Goal: Task Accomplishment & Management: Use online tool/utility

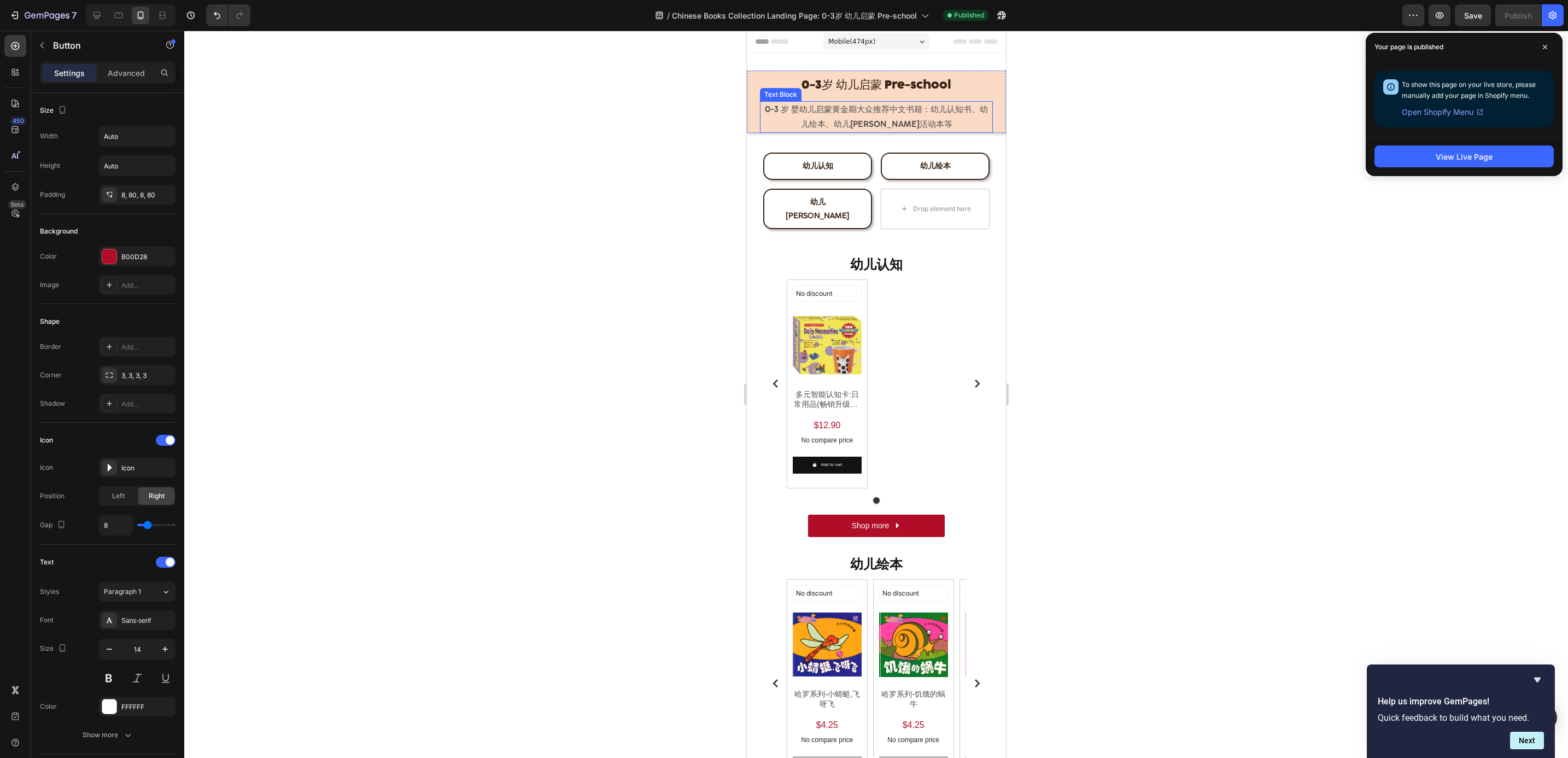
scroll to position [265, 0]
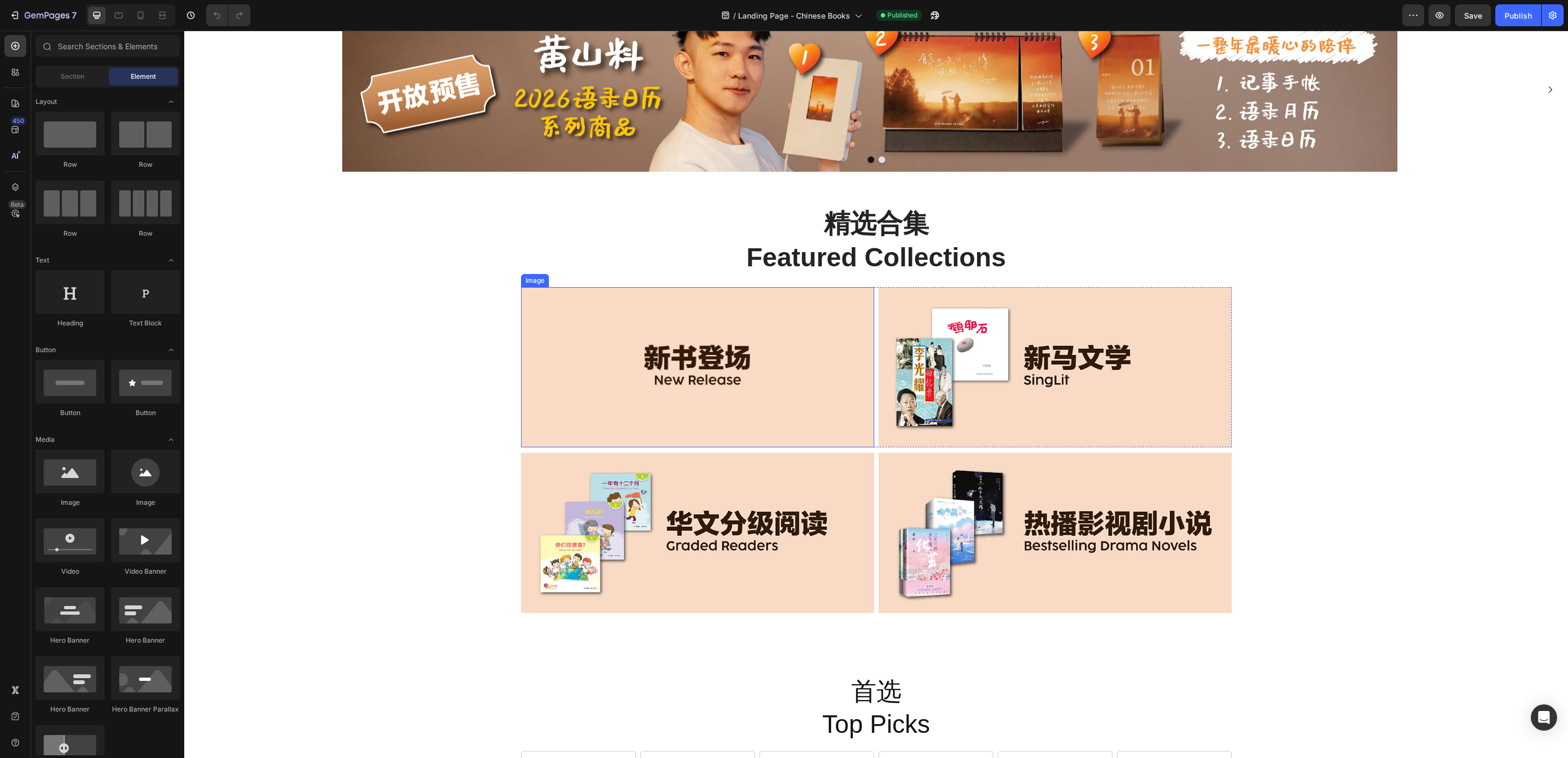
scroll to position [246, 0]
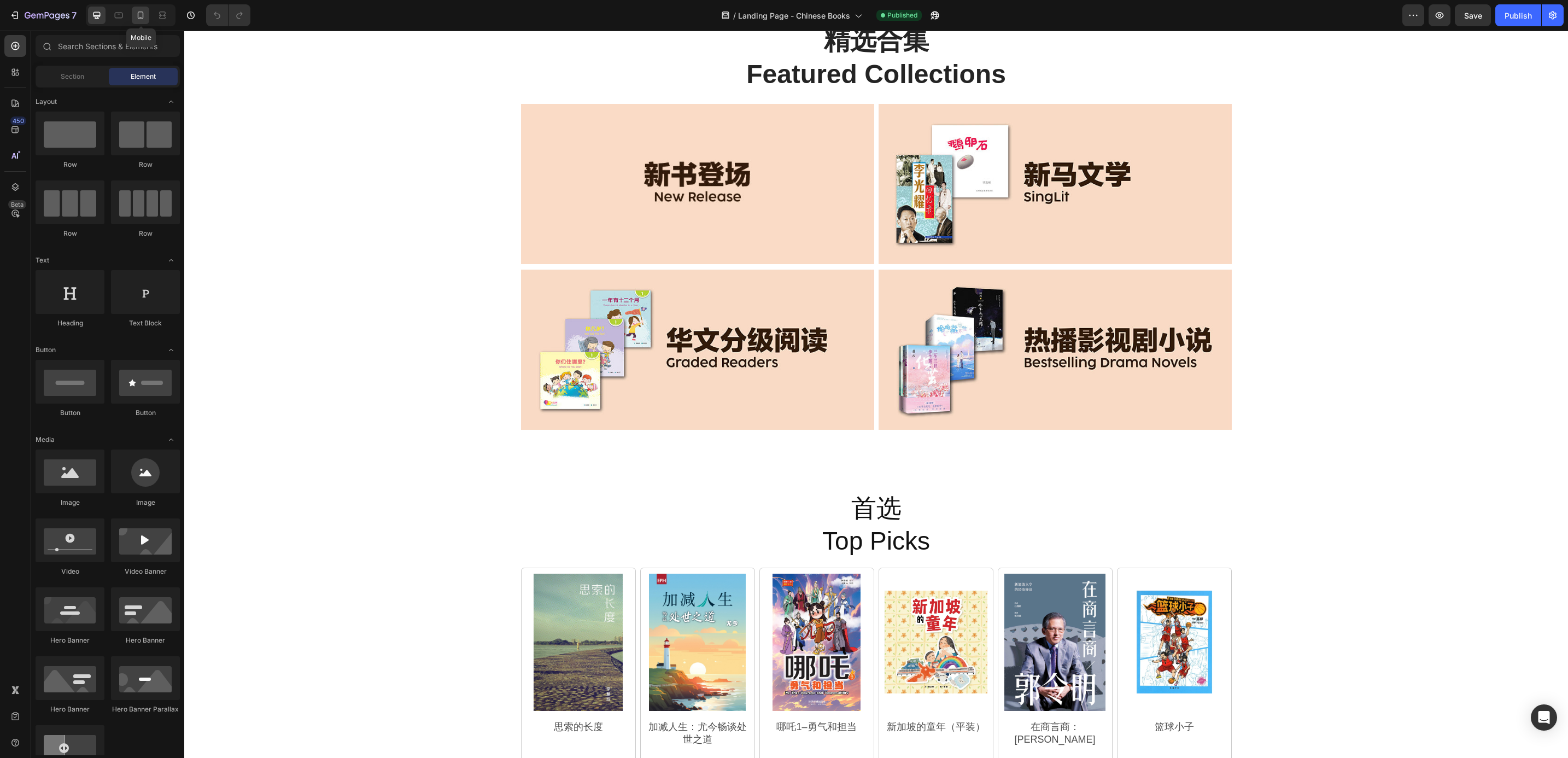
click at [134, 22] on div at bounding box center [140, 15] width 17 height 17
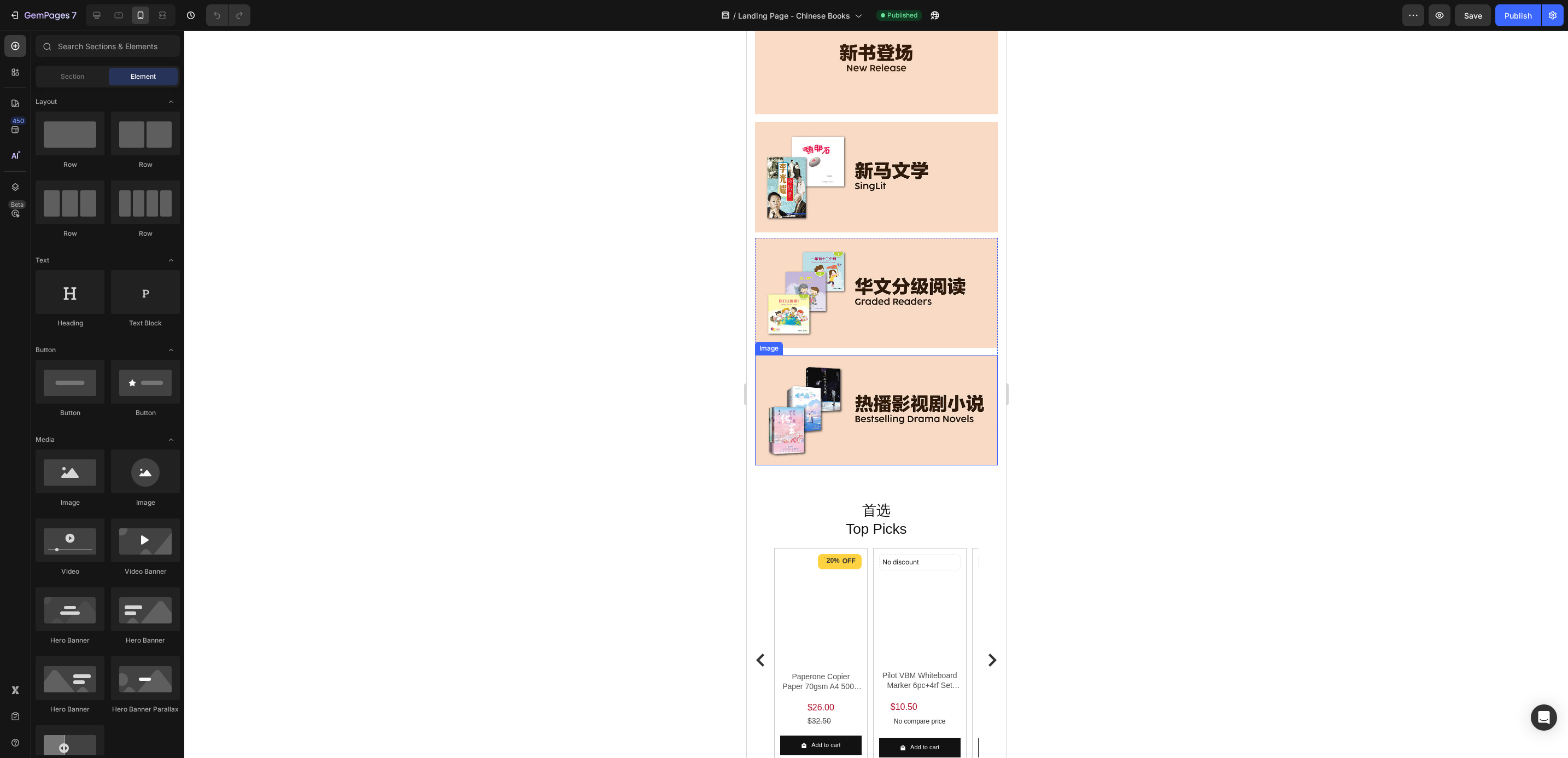
scroll to position [410, 0]
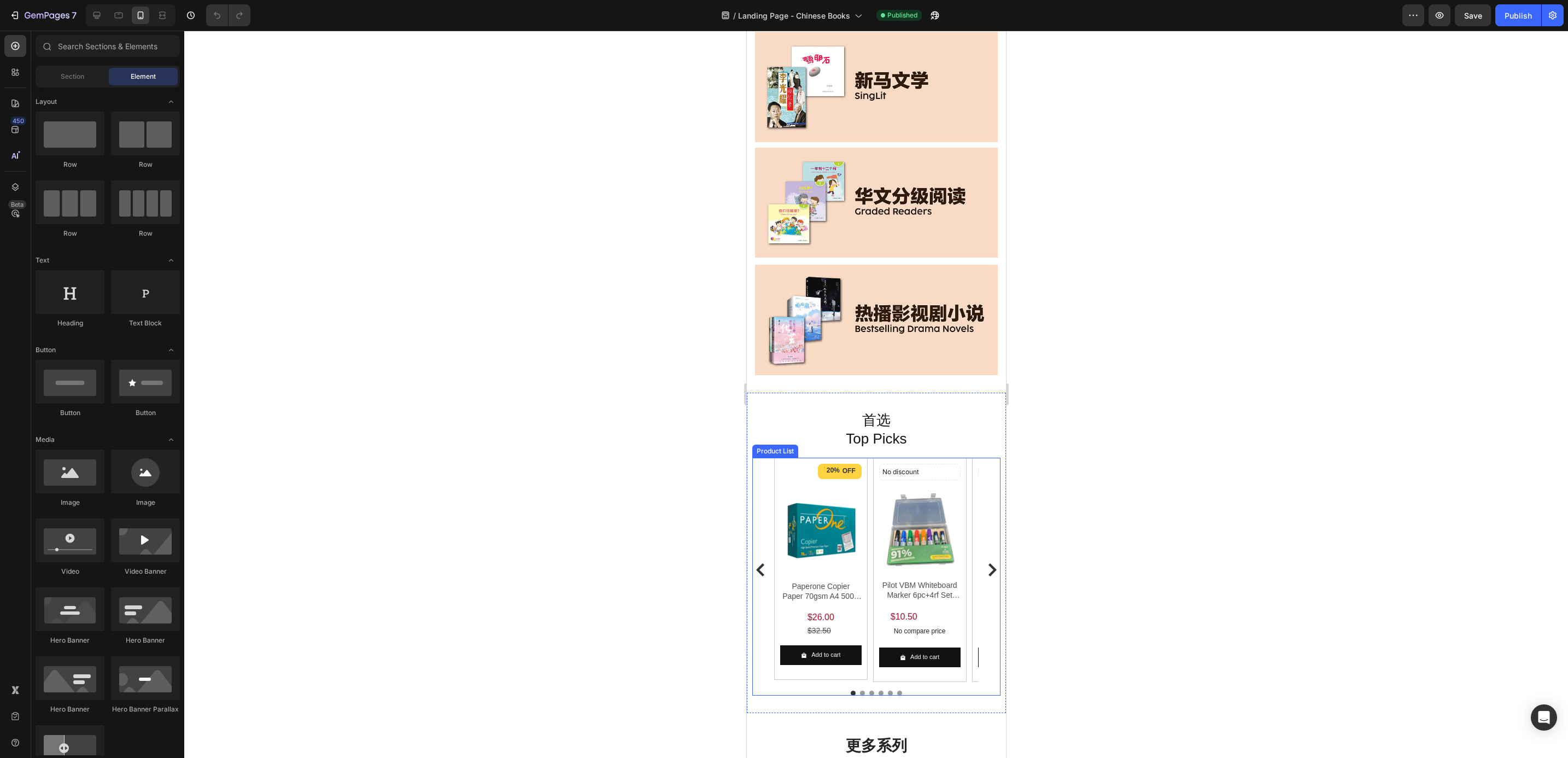
click at [870, 467] on div "20% OFF Discount Tag Product Images Paperone Copier Paper 70gsm A4 500's (1 Car…" at bounding box center [876, 570] width 205 height 224
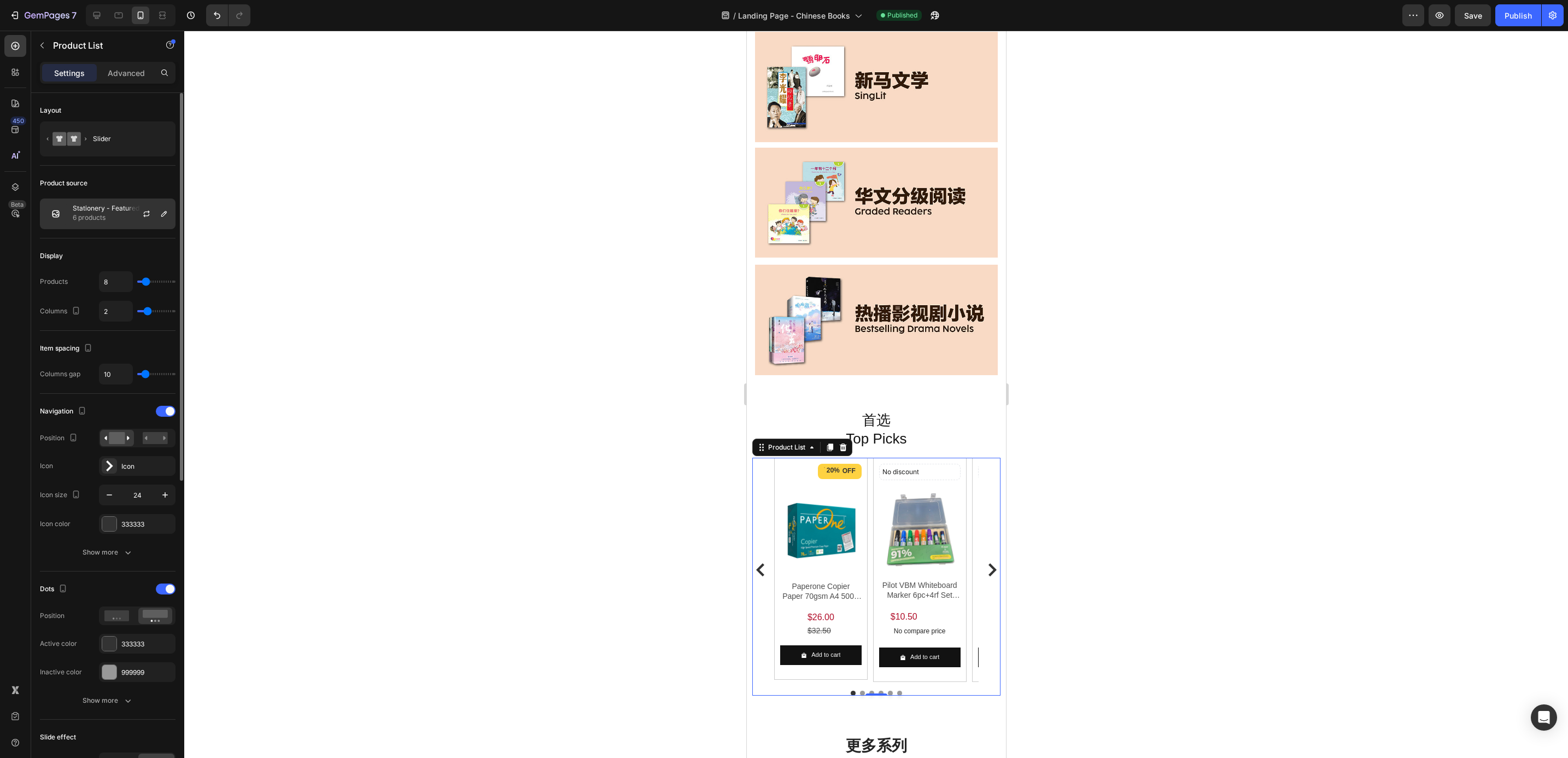
click at [102, 218] on p "6 products" at bounding box center [105, 217] width 67 height 11
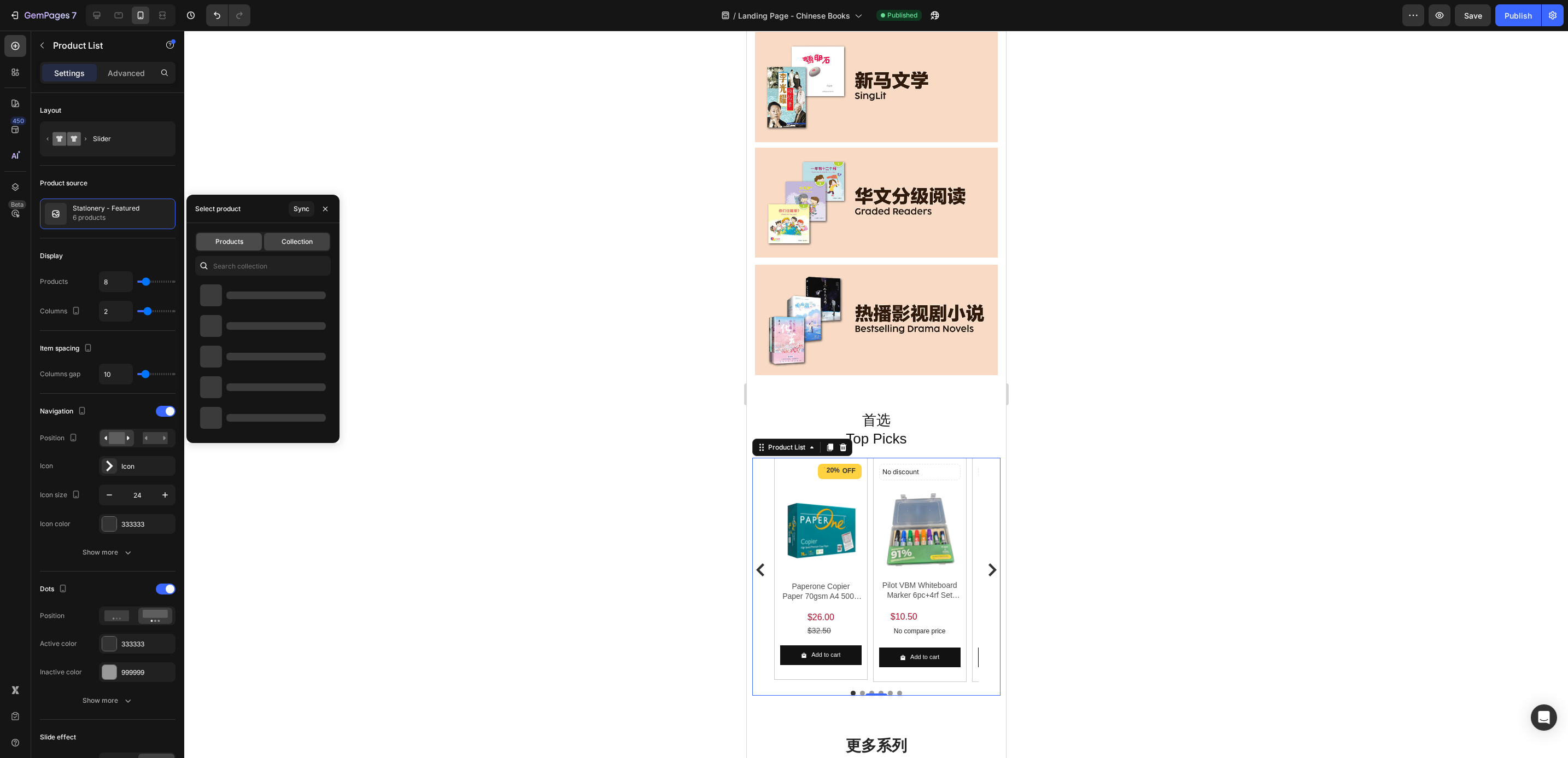
click at [228, 246] on div "Products" at bounding box center [229, 241] width 66 height 17
type input "2"
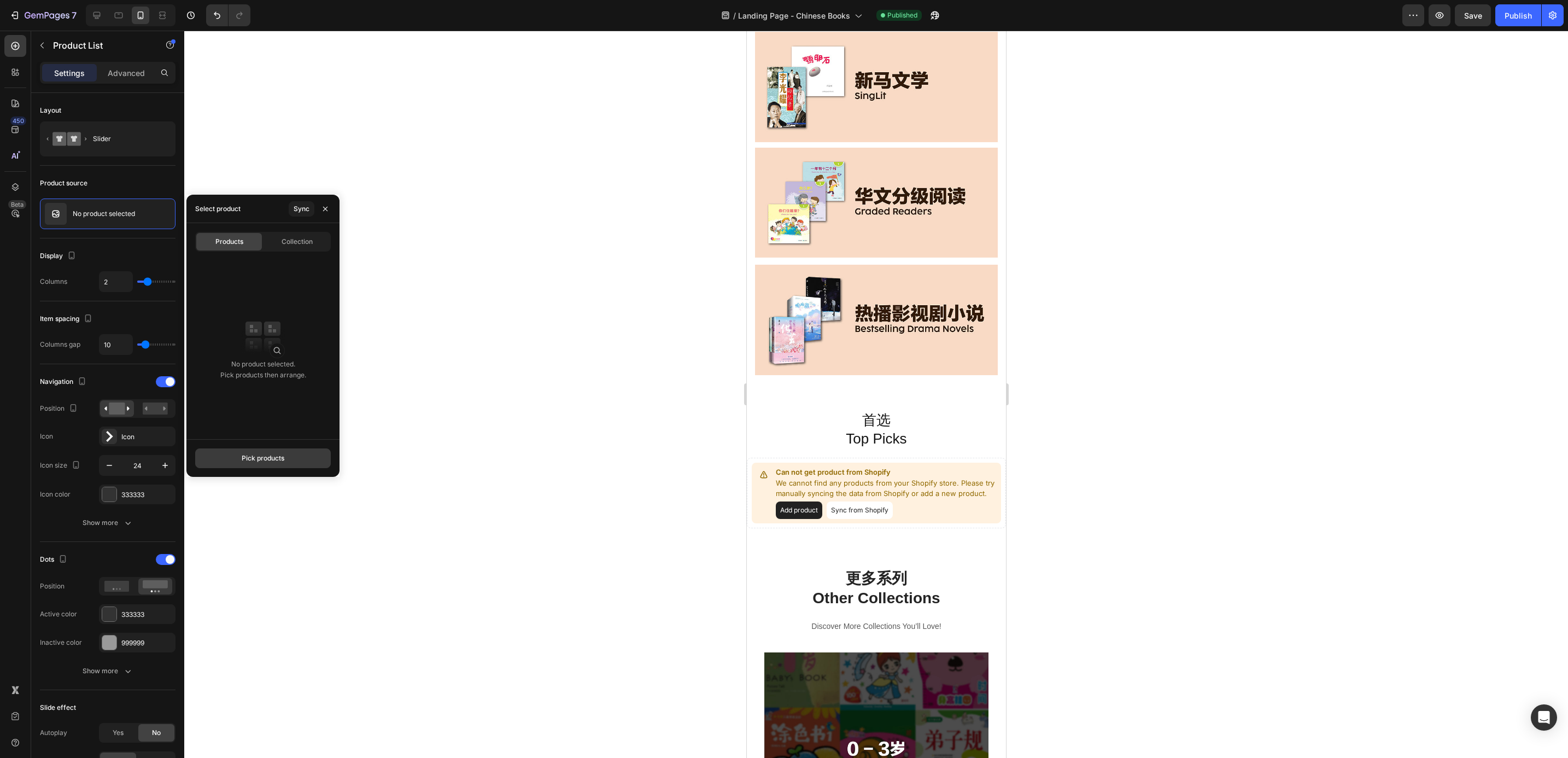
click at [267, 464] on button "Pick products" at bounding box center [263, 458] width 135 height 19
click at [251, 241] on input "思索的长度" at bounding box center [263, 241] width 135 height 19
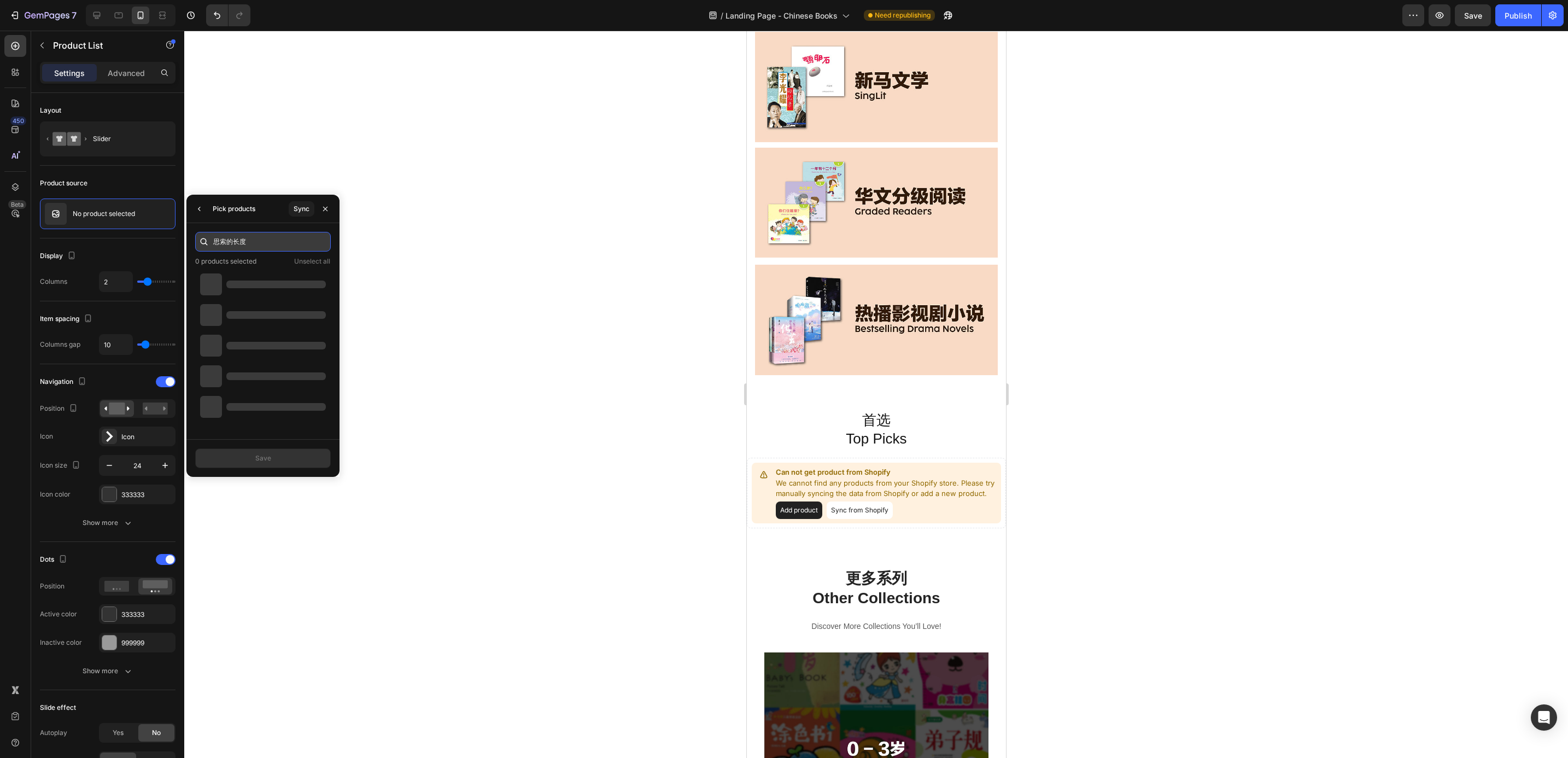
click at [251, 241] on input "思索的长度" at bounding box center [263, 241] width 135 height 19
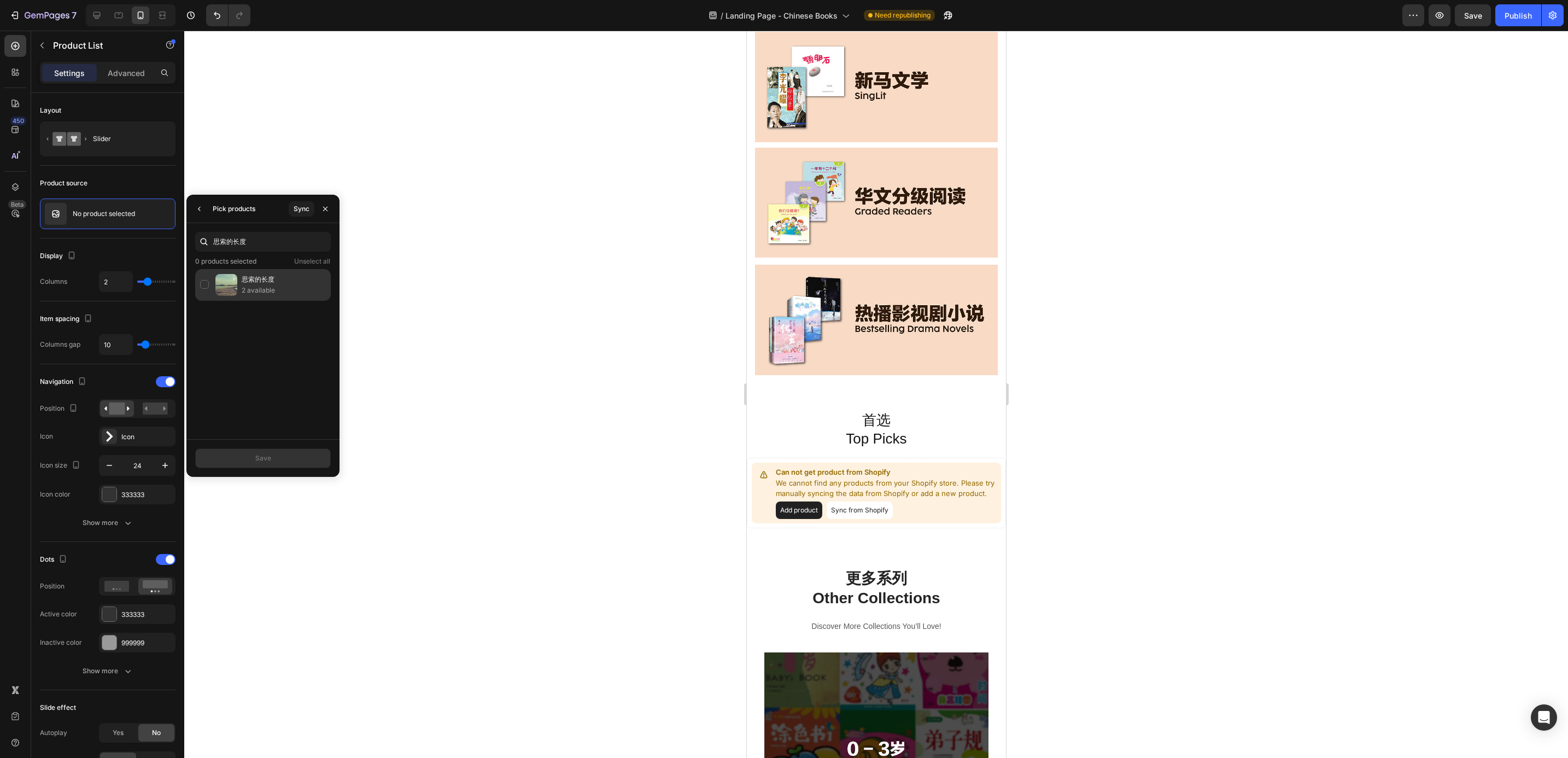
click at [250, 281] on p "思索的长度" at bounding box center [283, 279] width 84 height 11
click at [269, 244] on input "思索的长度" at bounding box center [263, 241] width 135 height 19
paste input "9789815318562"
click at [271, 272] on div "加减人生：尤今畅谈处世之道 1 available" at bounding box center [263, 285] width 135 height 32
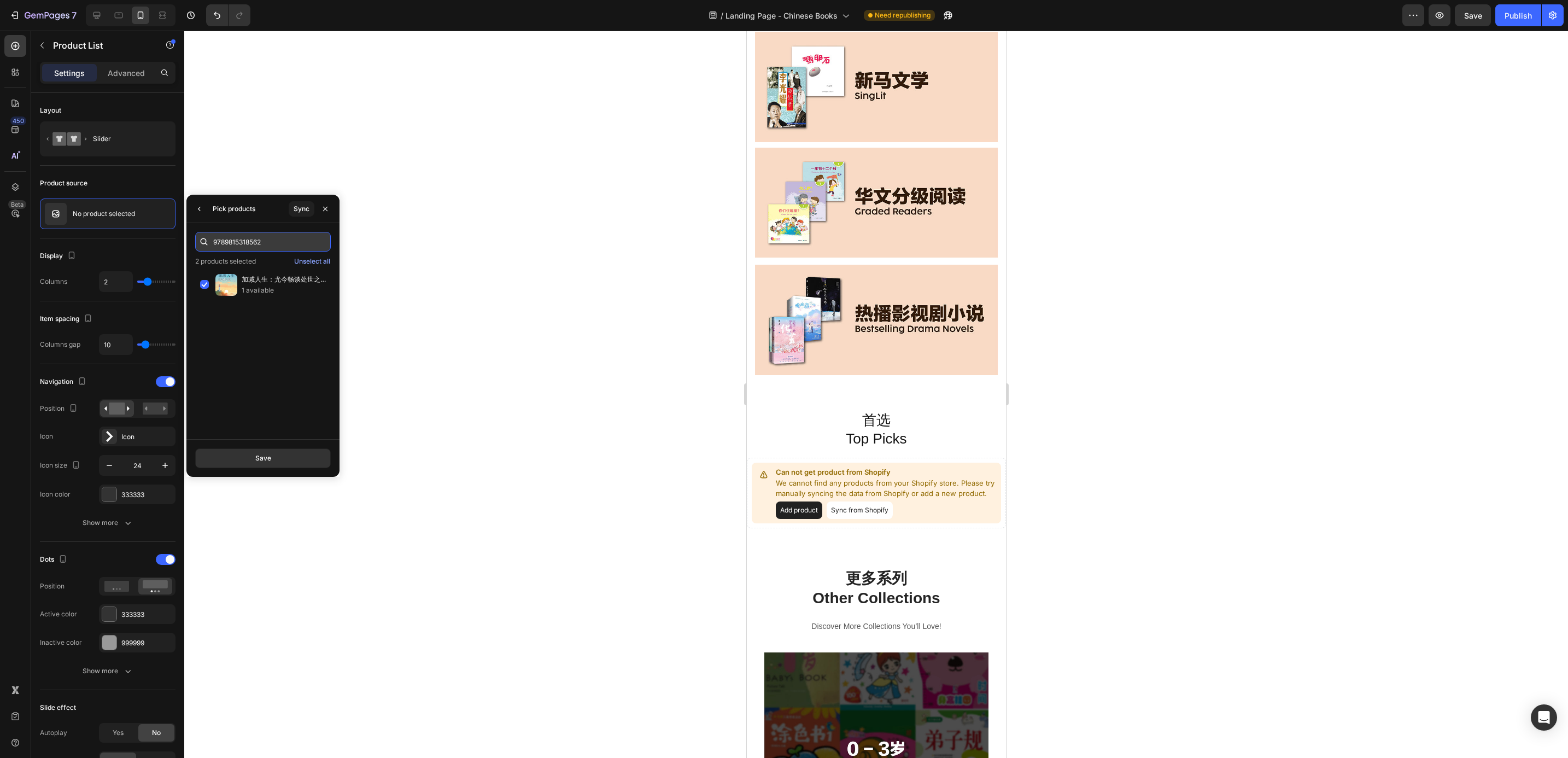
click at [277, 241] on input "9789815318562" at bounding box center [263, 241] width 135 height 19
click at [265, 241] on input "9789815318562" at bounding box center [263, 241] width 135 height 19
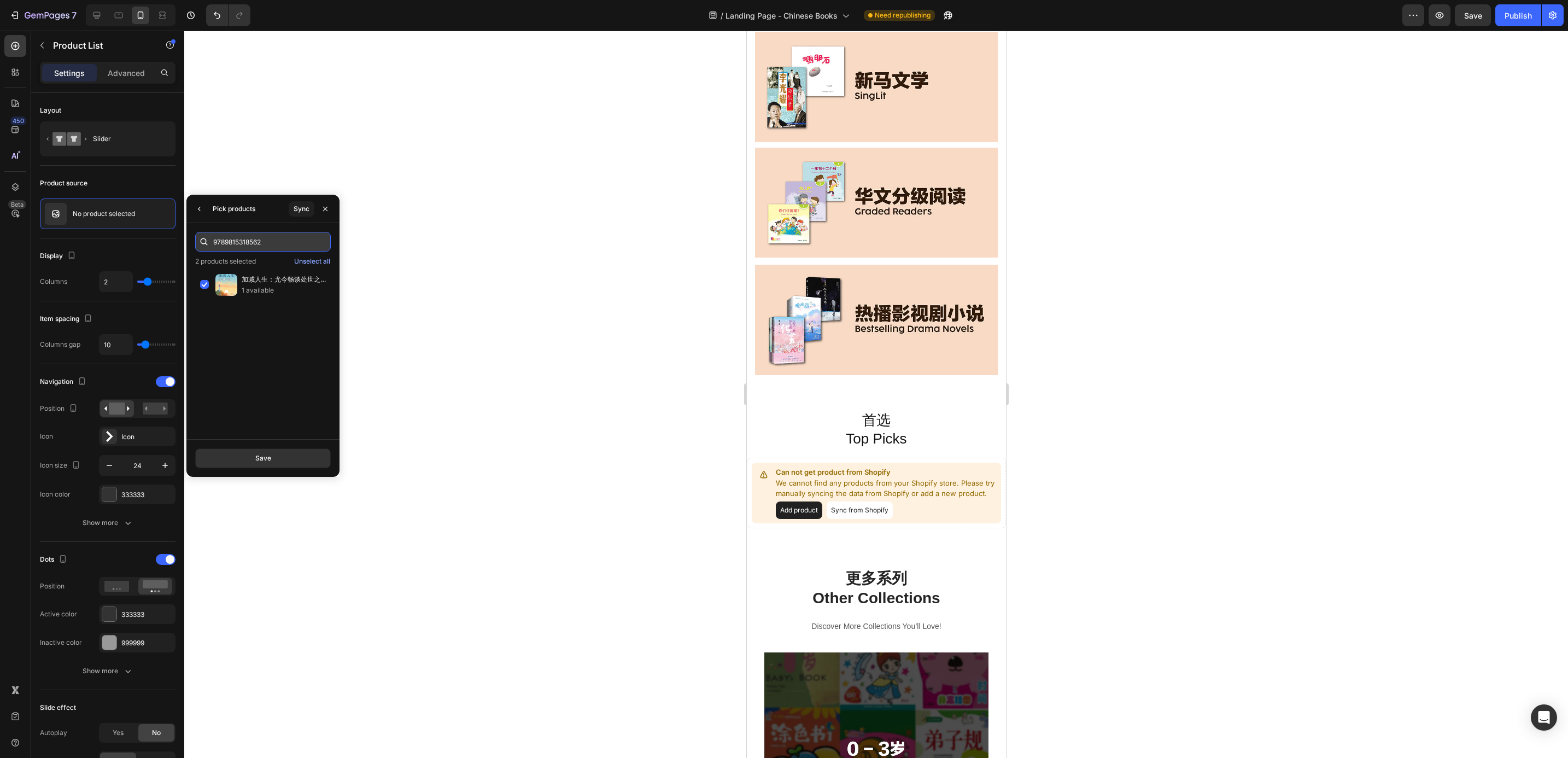
click at [265, 241] on input "9789815318562" at bounding box center [263, 241] width 135 height 19
paste input "099966"
click at [272, 289] on p "11 available" at bounding box center [283, 290] width 84 height 11
click at [244, 244] on input "9789815099966" at bounding box center [263, 241] width 135 height 19
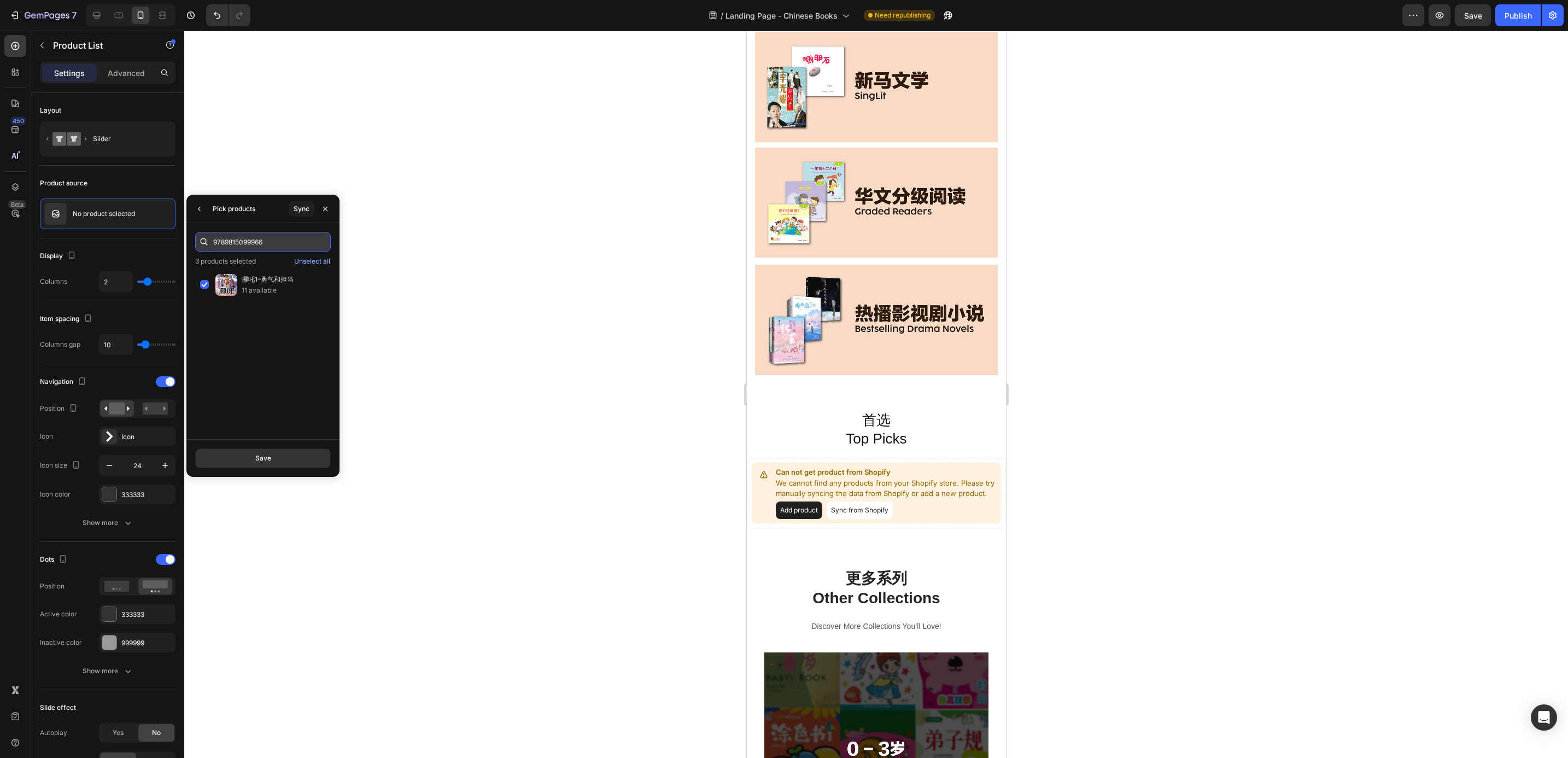
click at [244, 244] on input "9789815099966" at bounding box center [263, 241] width 135 height 19
paste input "9406821"
click at [251, 264] on p "3 products selected" at bounding box center [225, 261] width 61 height 11
click at [246, 290] on p "2 available" at bounding box center [283, 290] width 84 height 11
click at [266, 249] on input "9789819406821" at bounding box center [263, 241] width 135 height 19
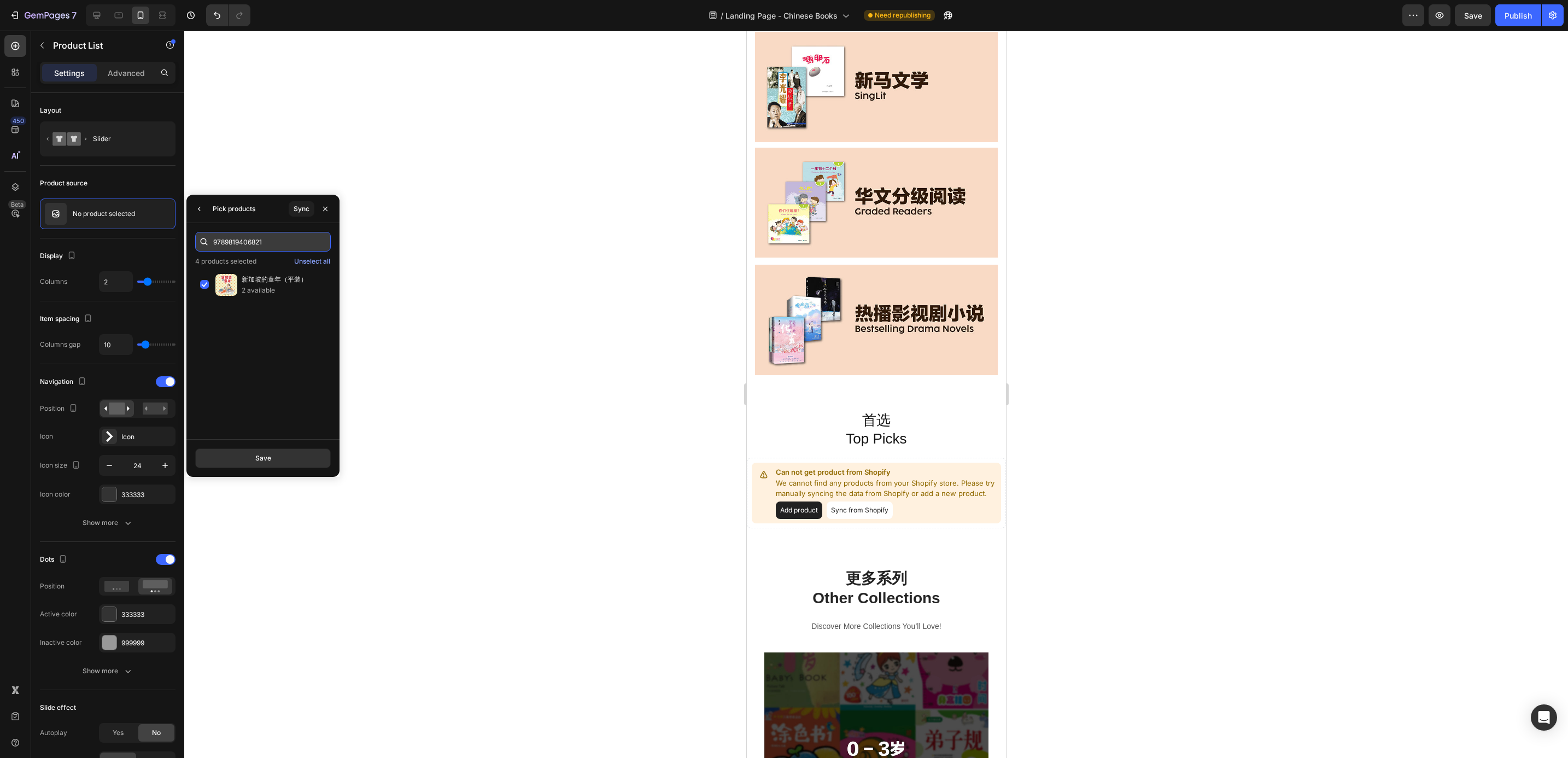
click at [266, 249] on input "9789819406821" at bounding box center [263, 241] width 135 height 19
paste input "3080"
click at [265, 290] on p "4 available" at bounding box center [283, 290] width 84 height 11
click at [263, 241] on input "9789819403080" at bounding box center [263, 241] width 135 height 19
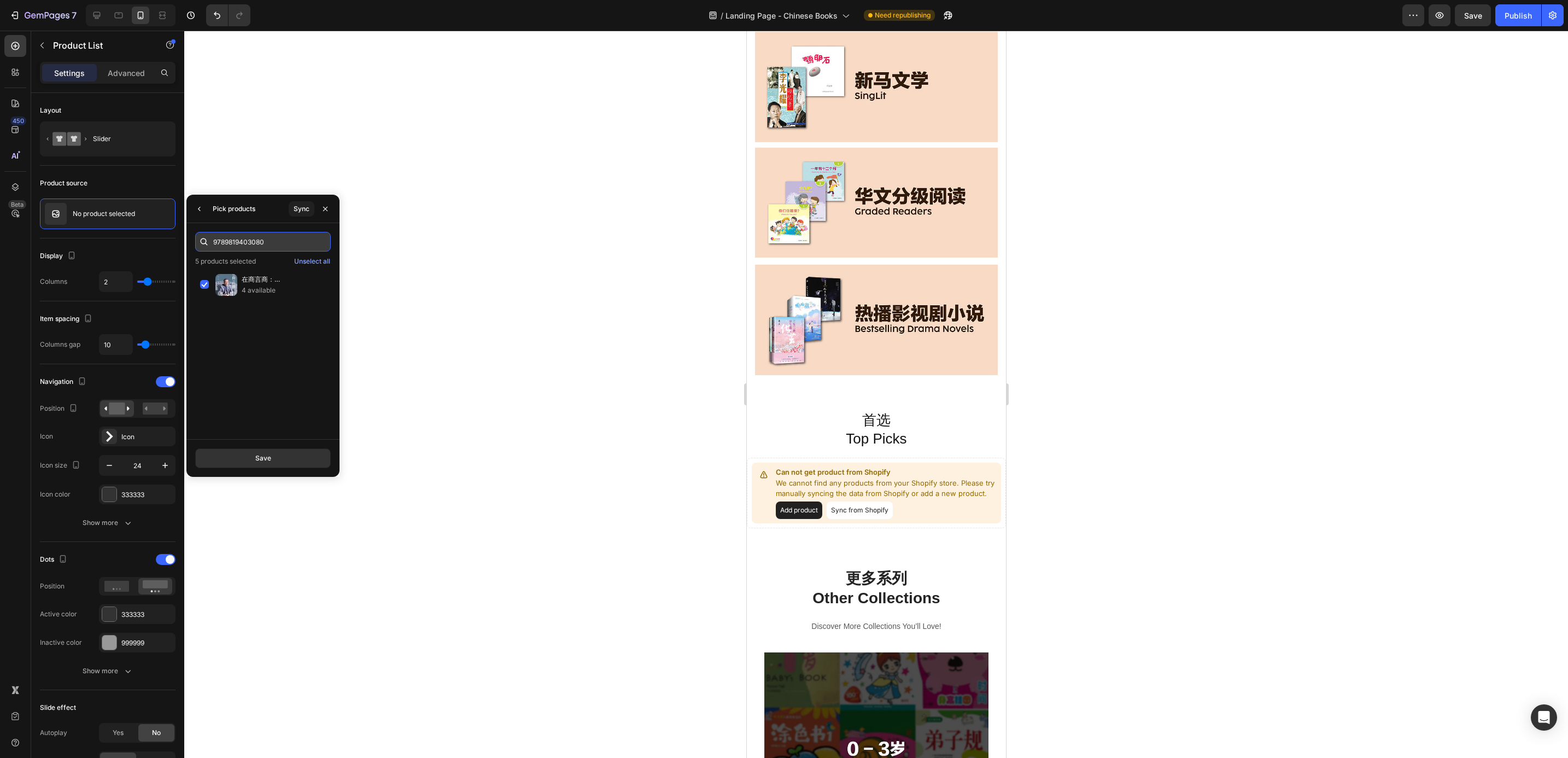
paste input "1883408"
type input "9789811883408"
click at [266, 273] on div "篮球小子 4 available" at bounding box center [263, 285] width 135 height 32
click at [291, 456] on button "Save" at bounding box center [263, 458] width 135 height 19
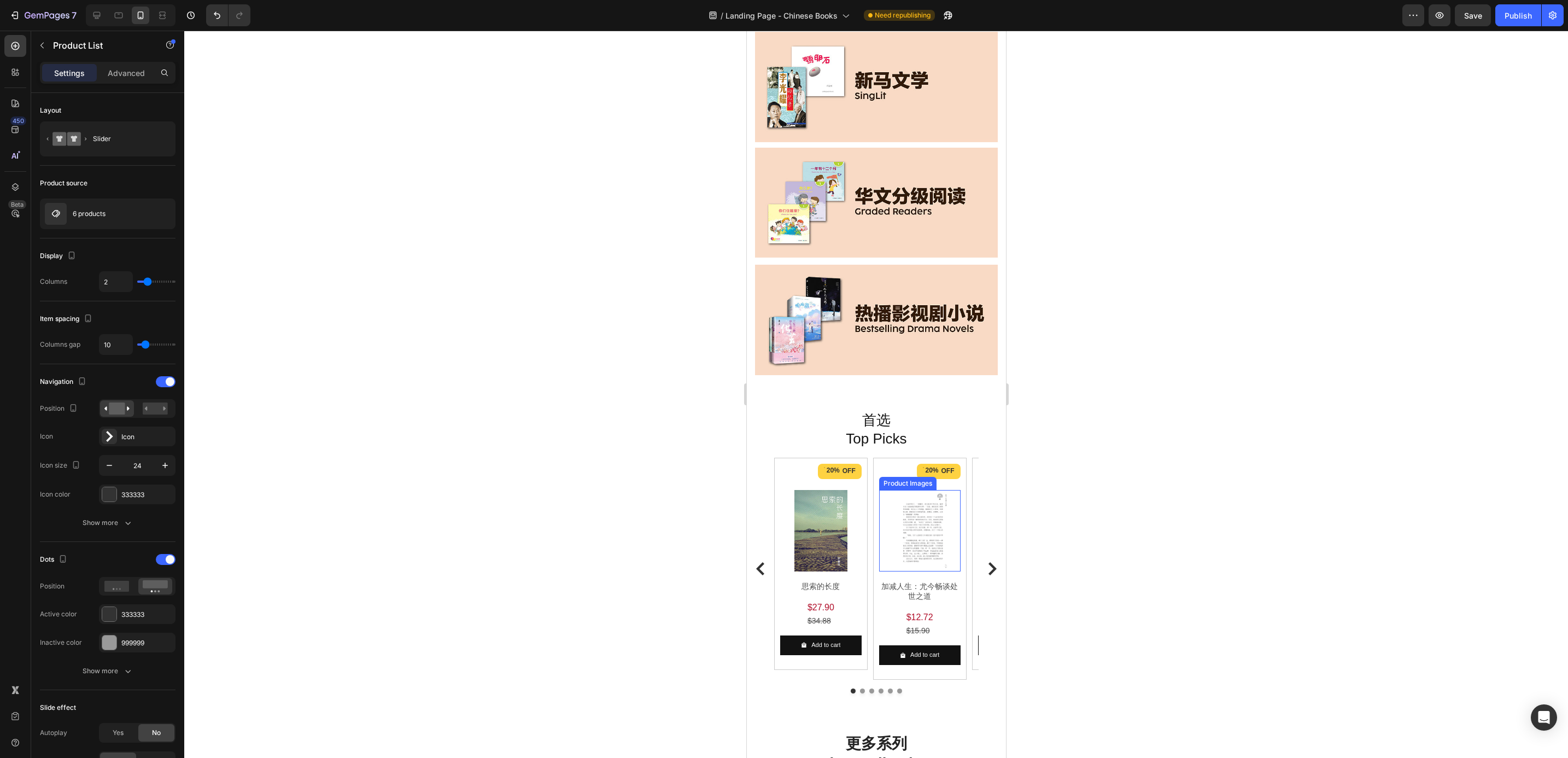
click at [914, 497] on img at bounding box center [921, 530] width 81 height 81
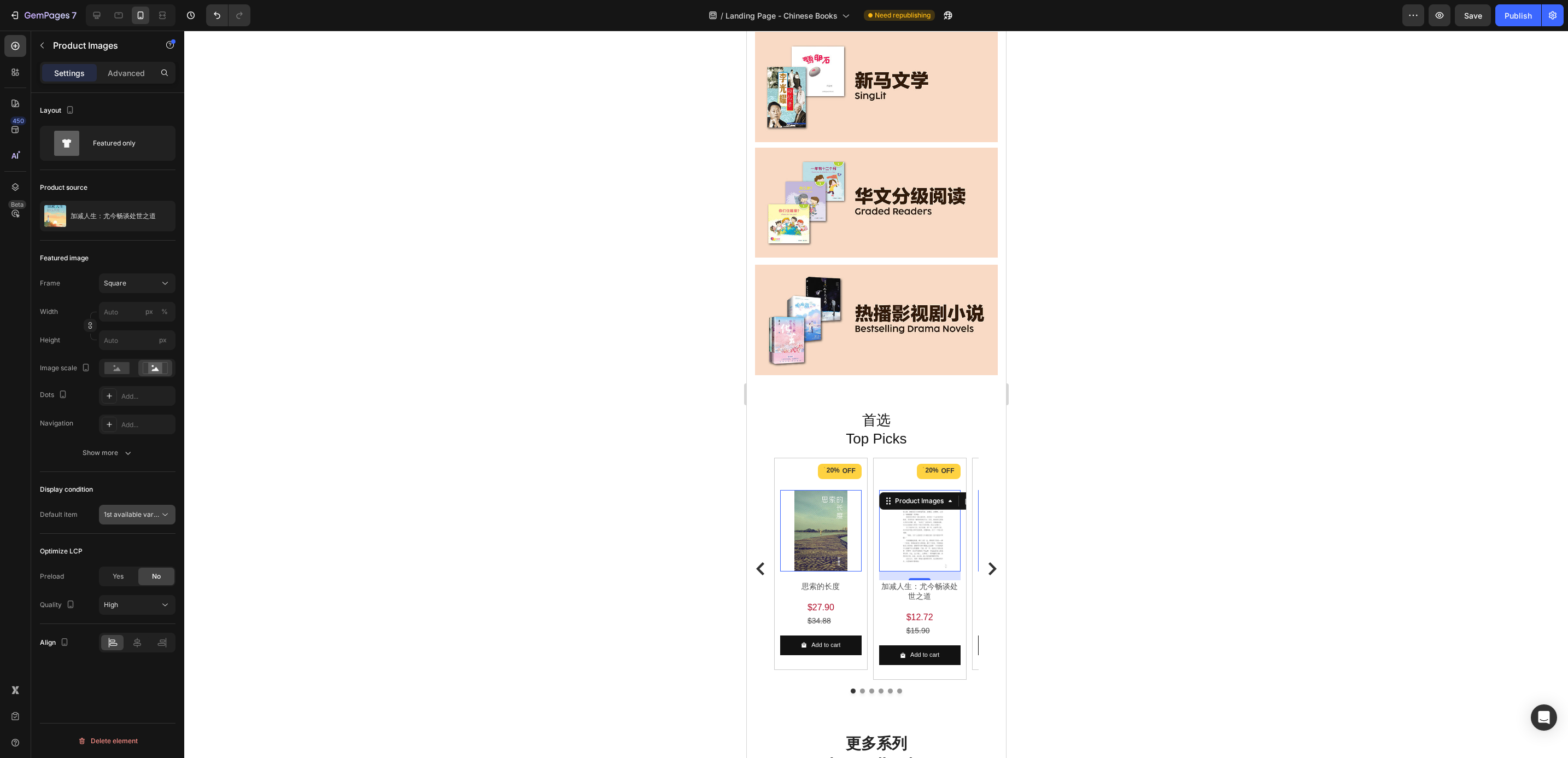
click at [135, 521] on button "1st available variant" at bounding box center [136, 515] width 76 height 19
click at [136, 553] on div "1st image" at bounding box center [126, 563] width 90 height 21
click at [988, 562] on icon "Carousel Next Arrow" at bounding box center [992, 569] width 8 height 14
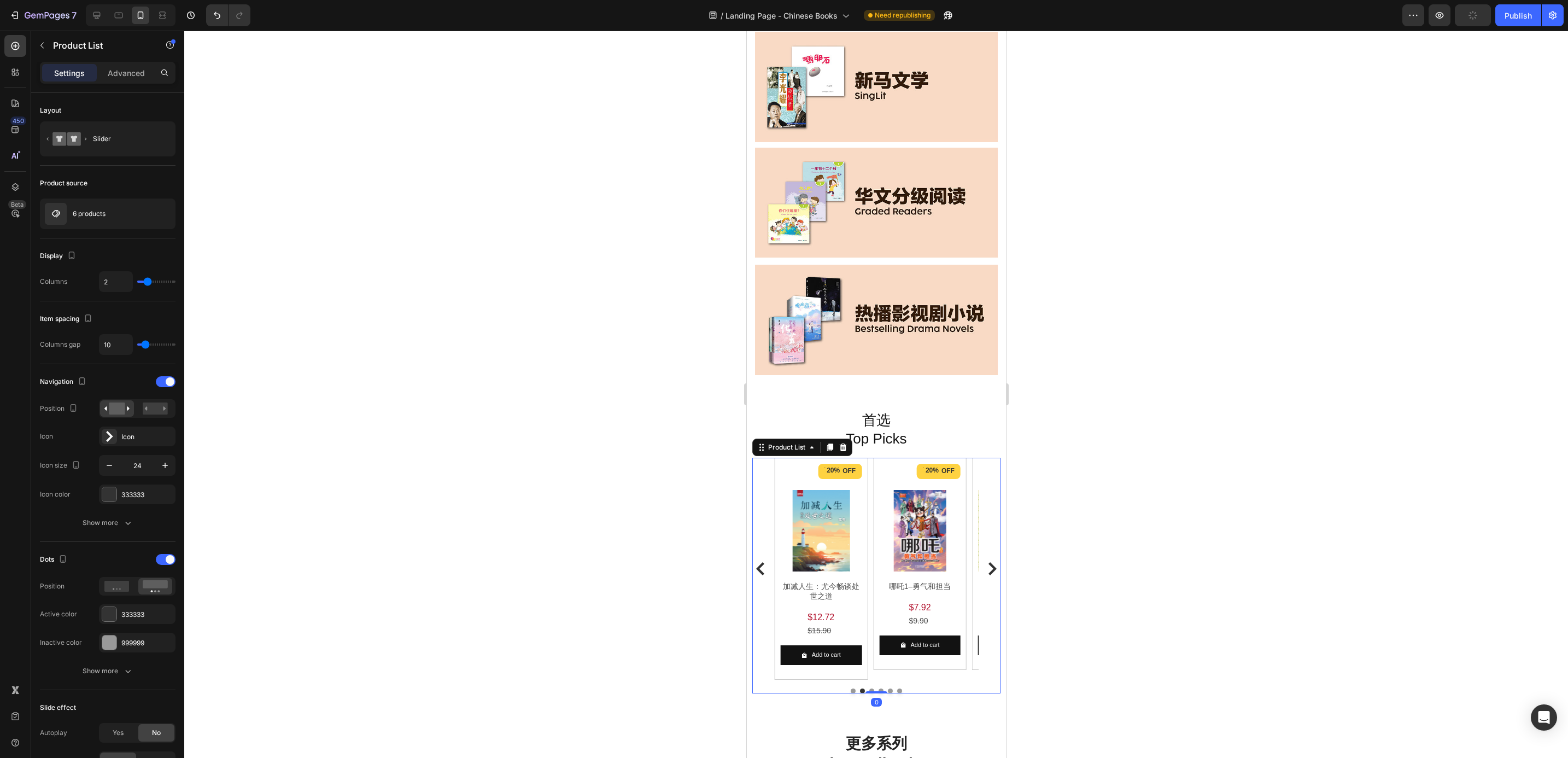
click at [988, 562] on icon "Carousel Next Arrow" at bounding box center [992, 569] width 8 height 14
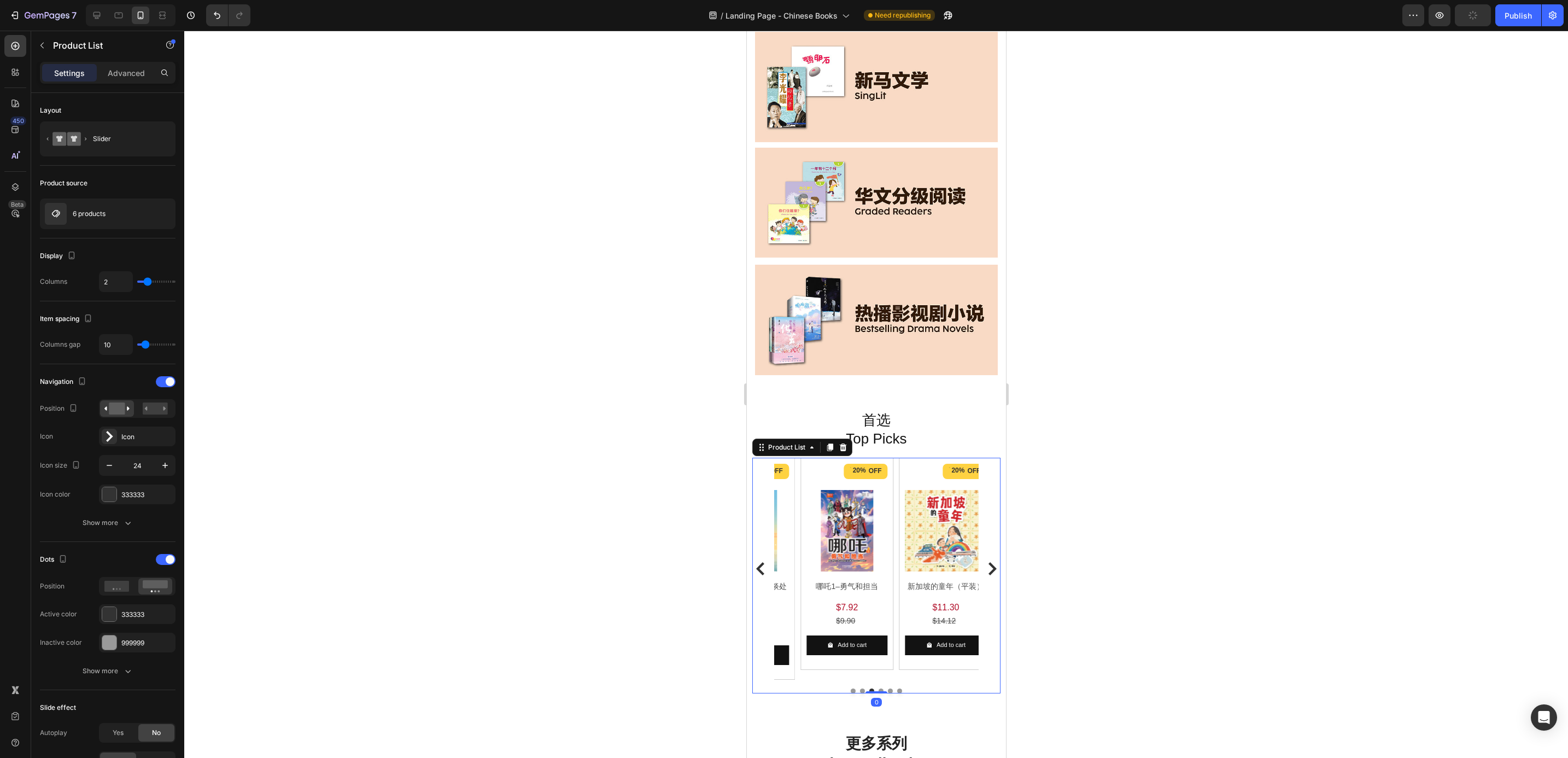
click at [988, 562] on icon "Carousel Next Arrow" at bounding box center [992, 569] width 8 height 14
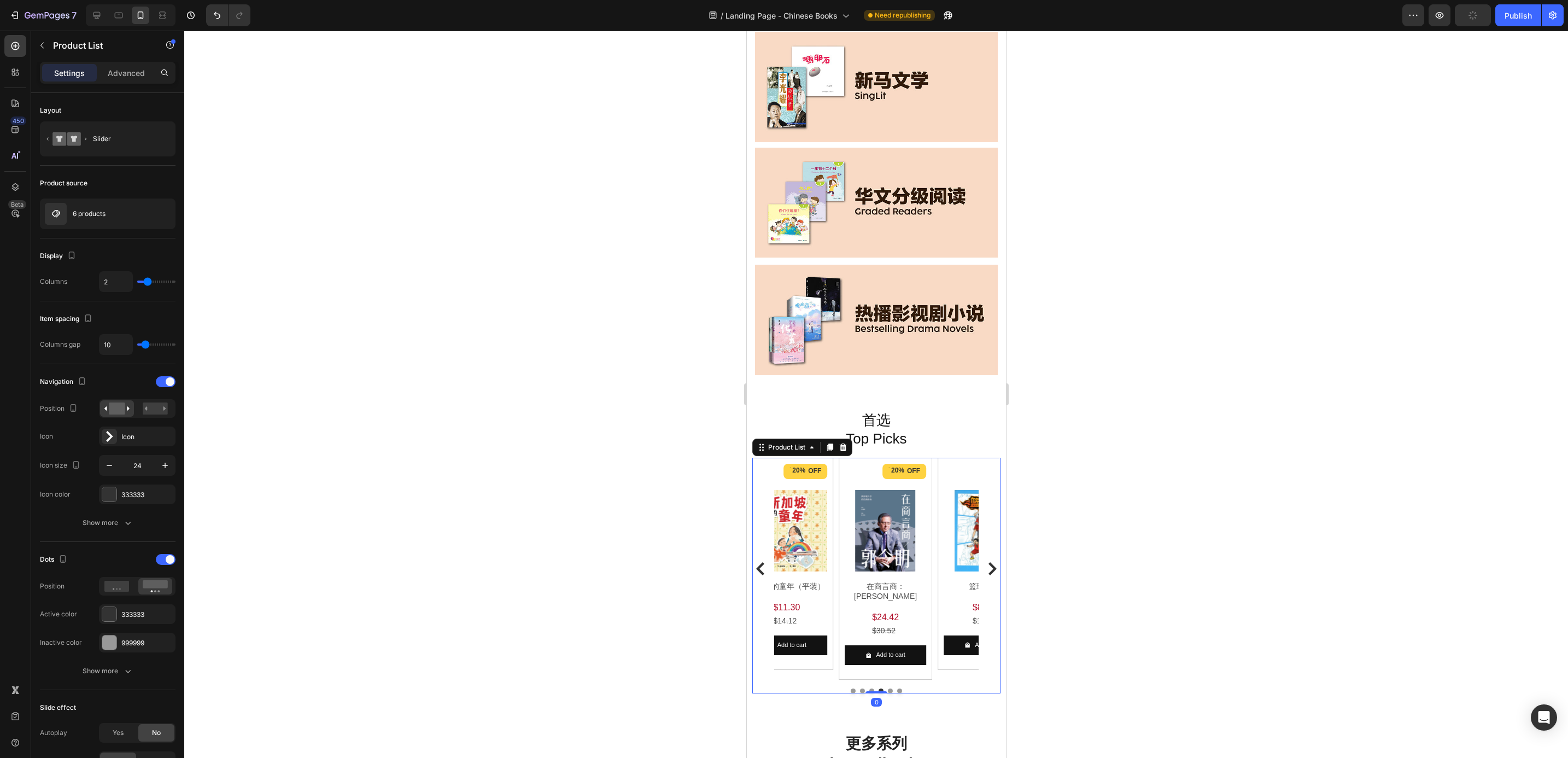
click at [988, 562] on icon "Carousel Next Arrow" at bounding box center [992, 569] width 8 height 14
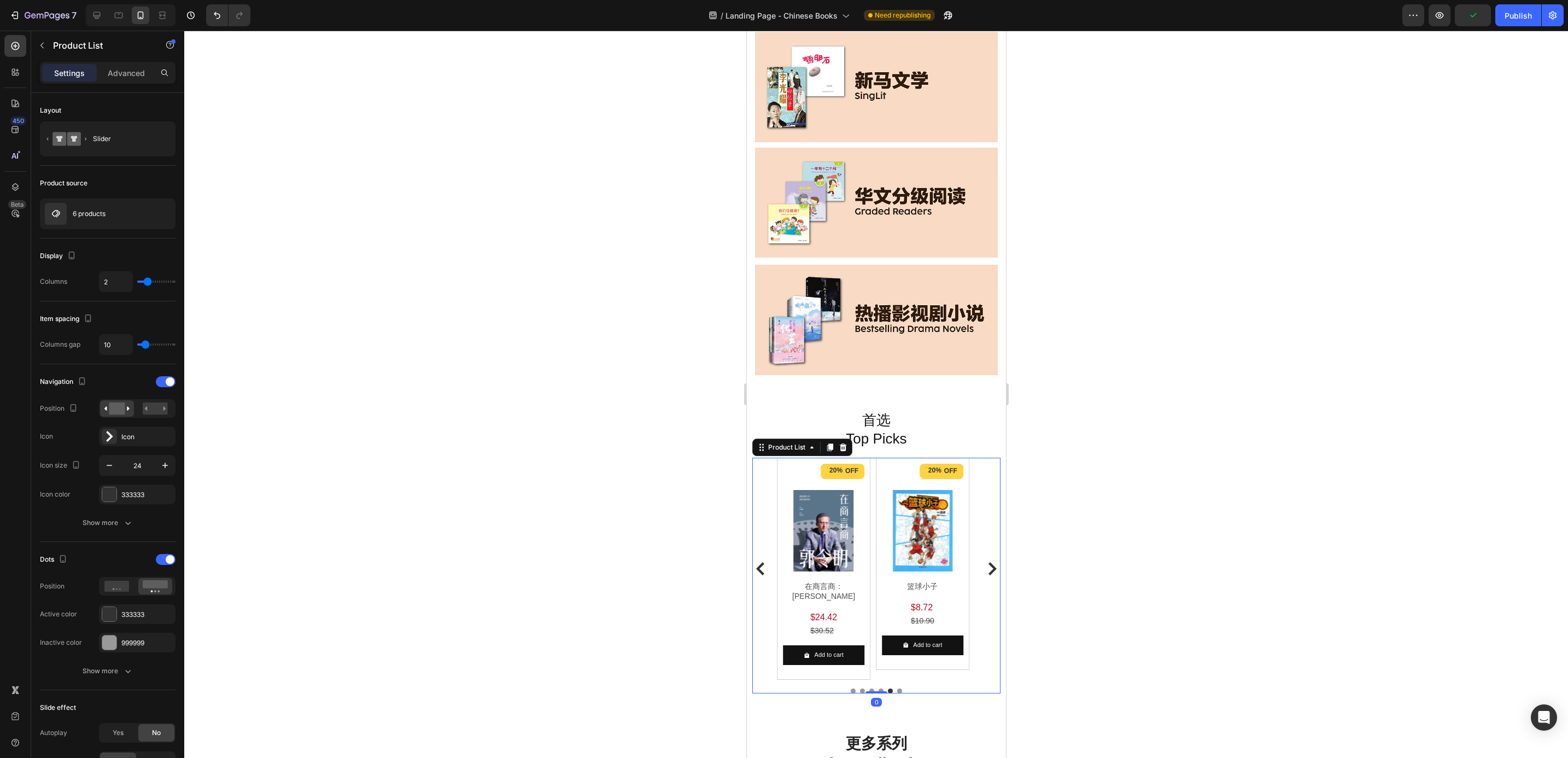
click at [988, 562] on icon "Carousel Next Arrow" at bounding box center [992, 569] width 8 height 14
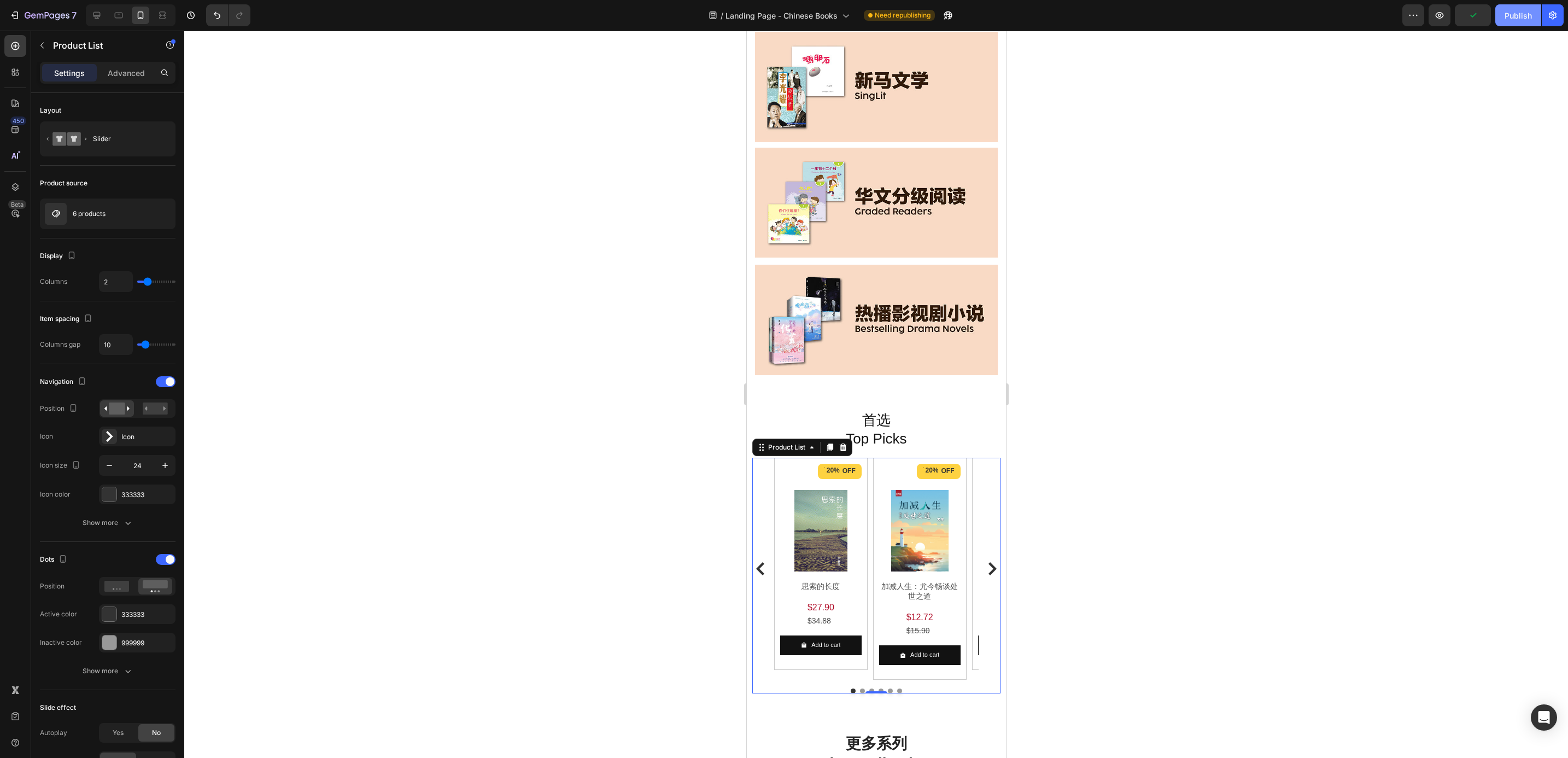
click at [1498, 15] on button "Publish" at bounding box center [1519, 15] width 46 height 22
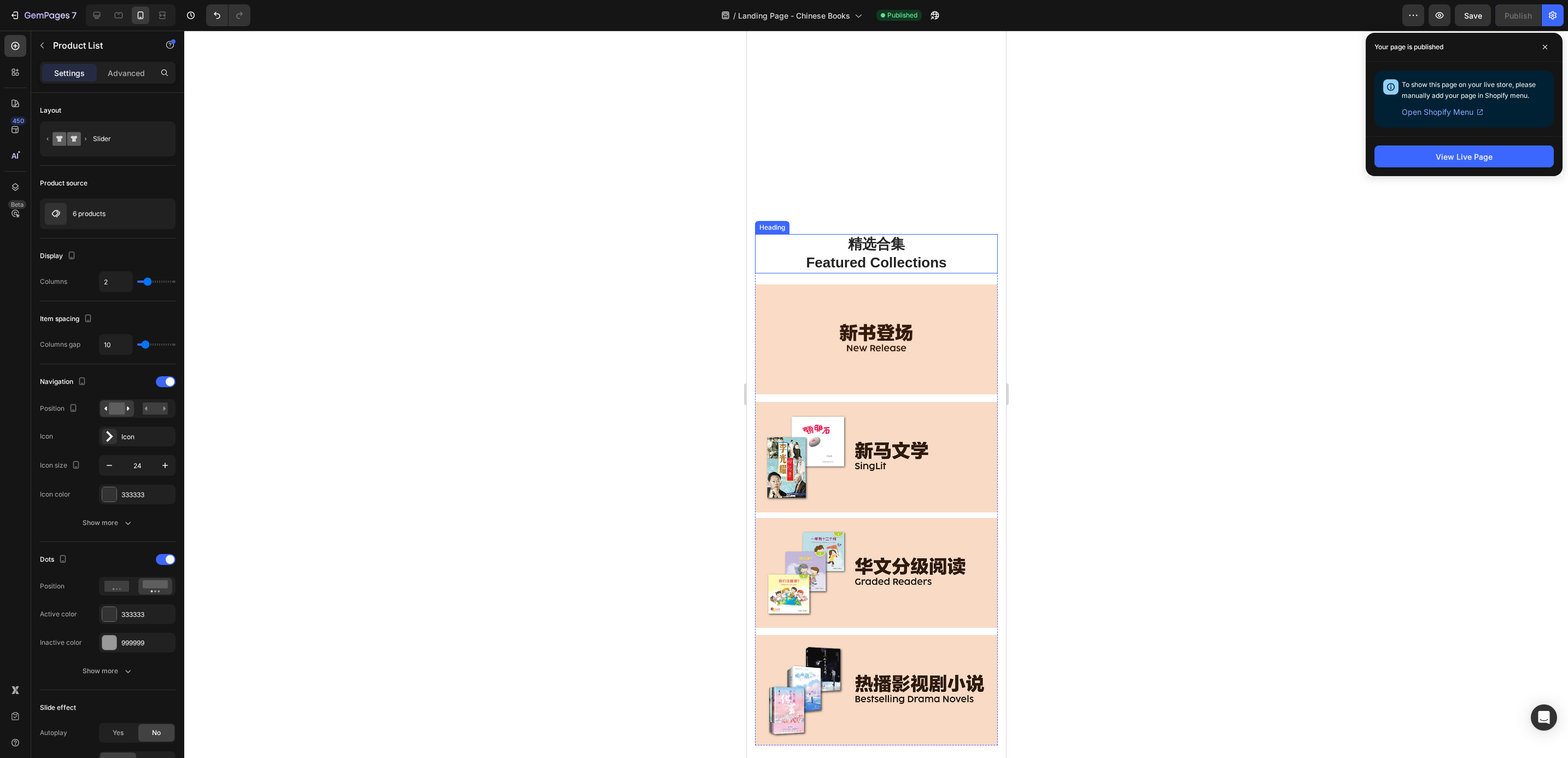
scroll to position [0, 0]
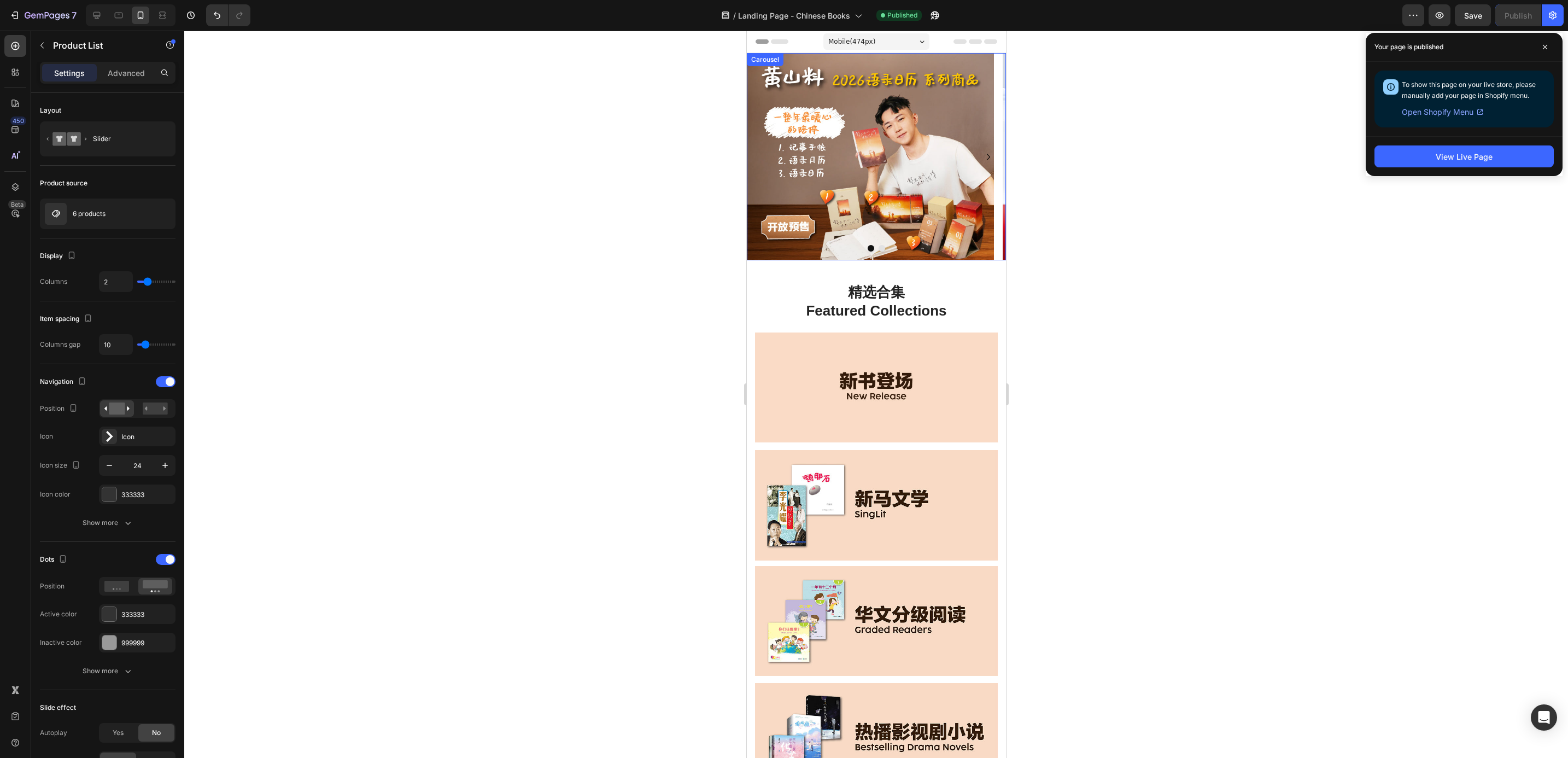
click at [981, 153] on icon "Carousel Next Arrow" at bounding box center [988, 157] width 14 height 14
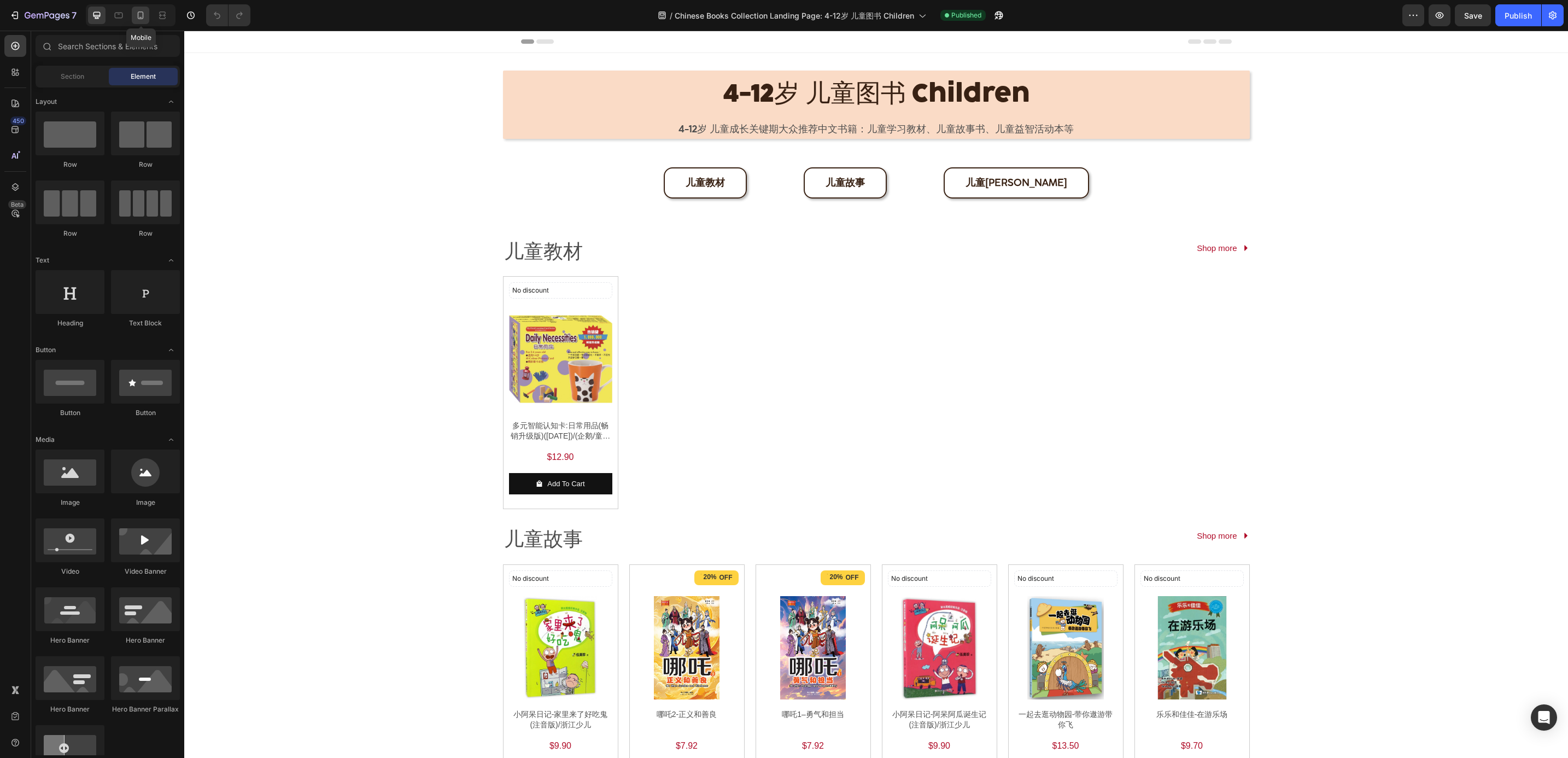
click at [138, 12] on icon at bounding box center [141, 15] width 6 height 8
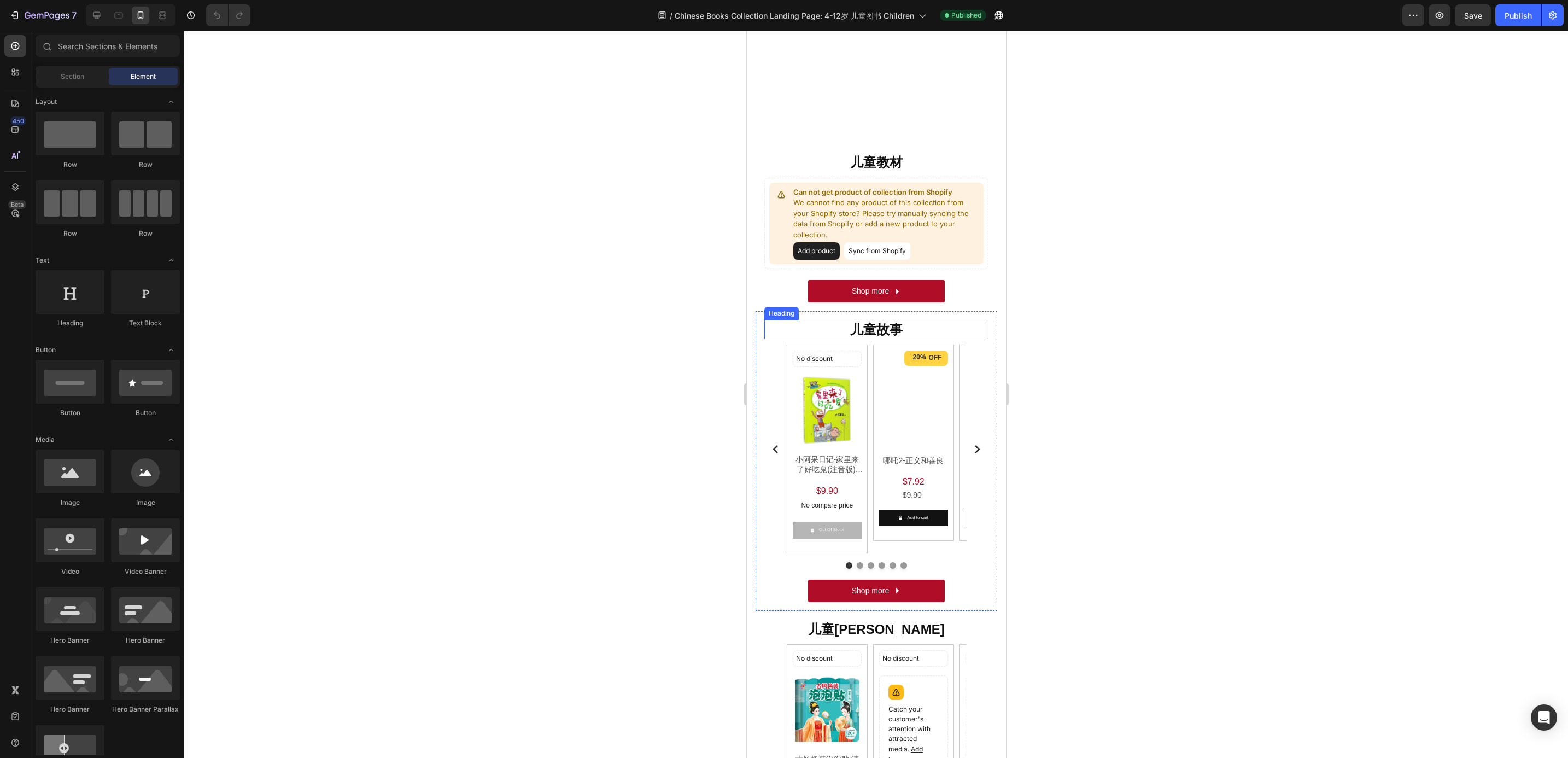
scroll to position [328, 0]
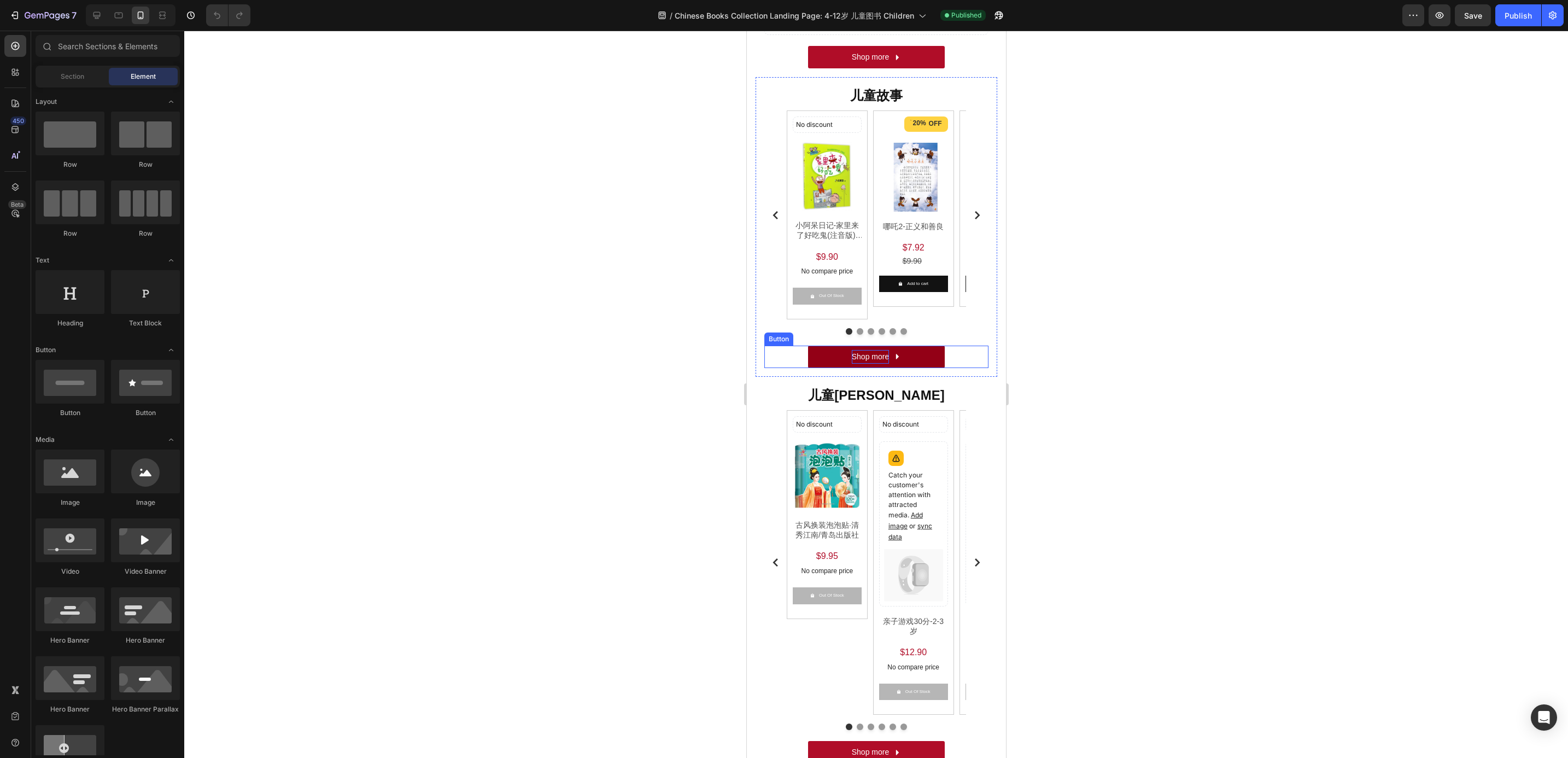
click at [864, 356] on p "Shop more" at bounding box center [870, 356] width 38 height 14
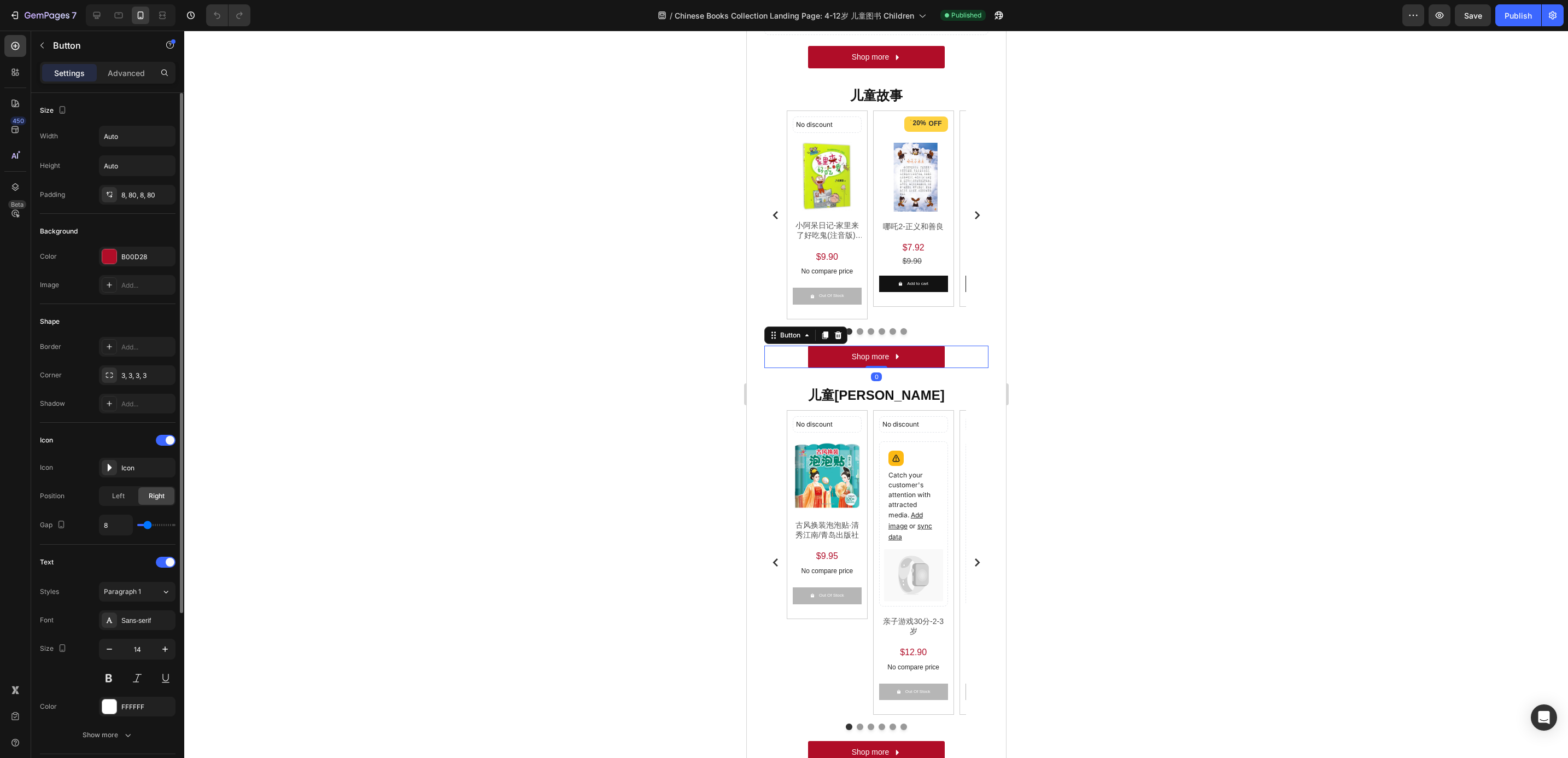
scroll to position [235, 0]
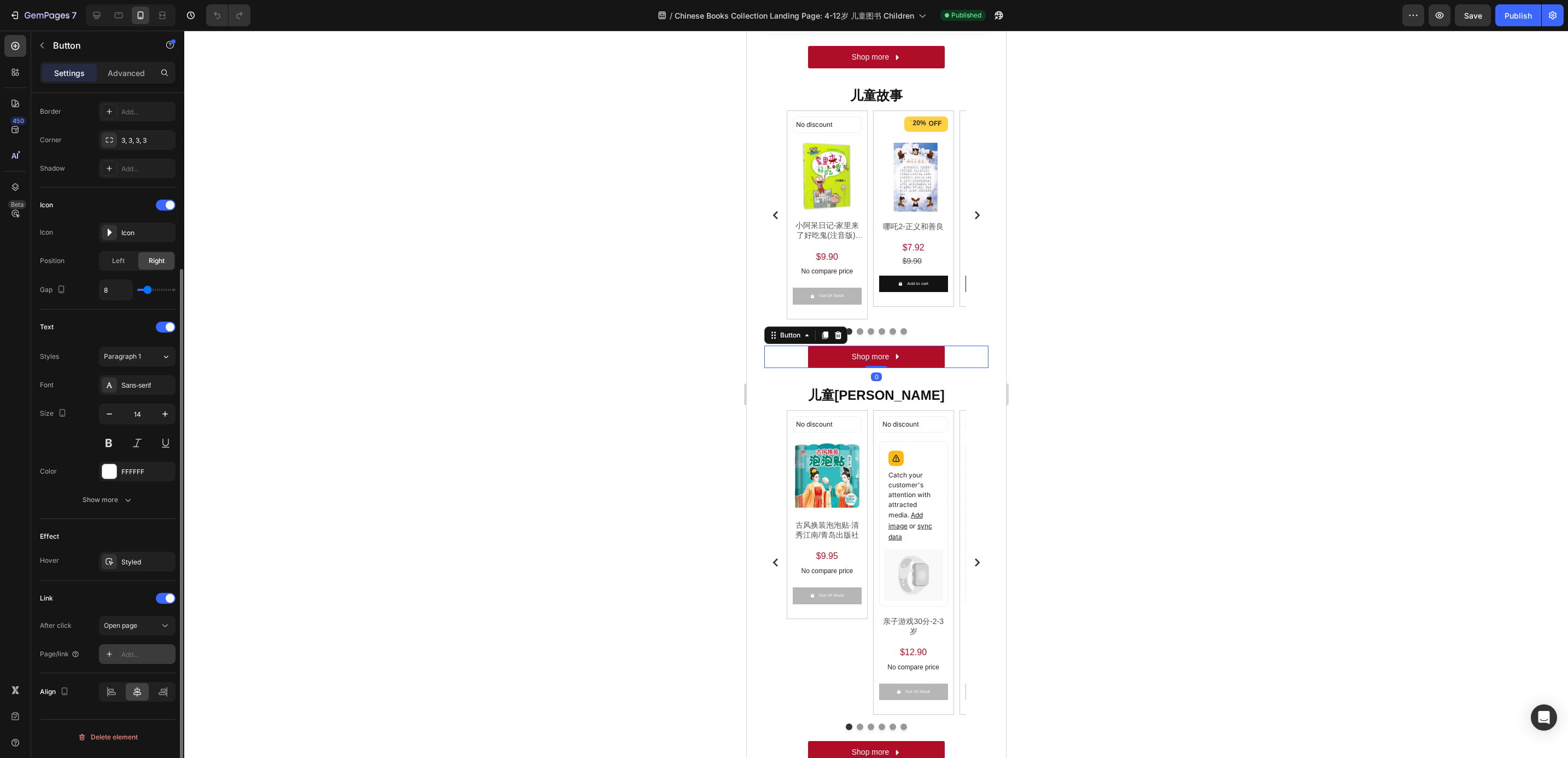
click at [131, 654] on div "Add..." at bounding box center [147, 655] width 51 height 10
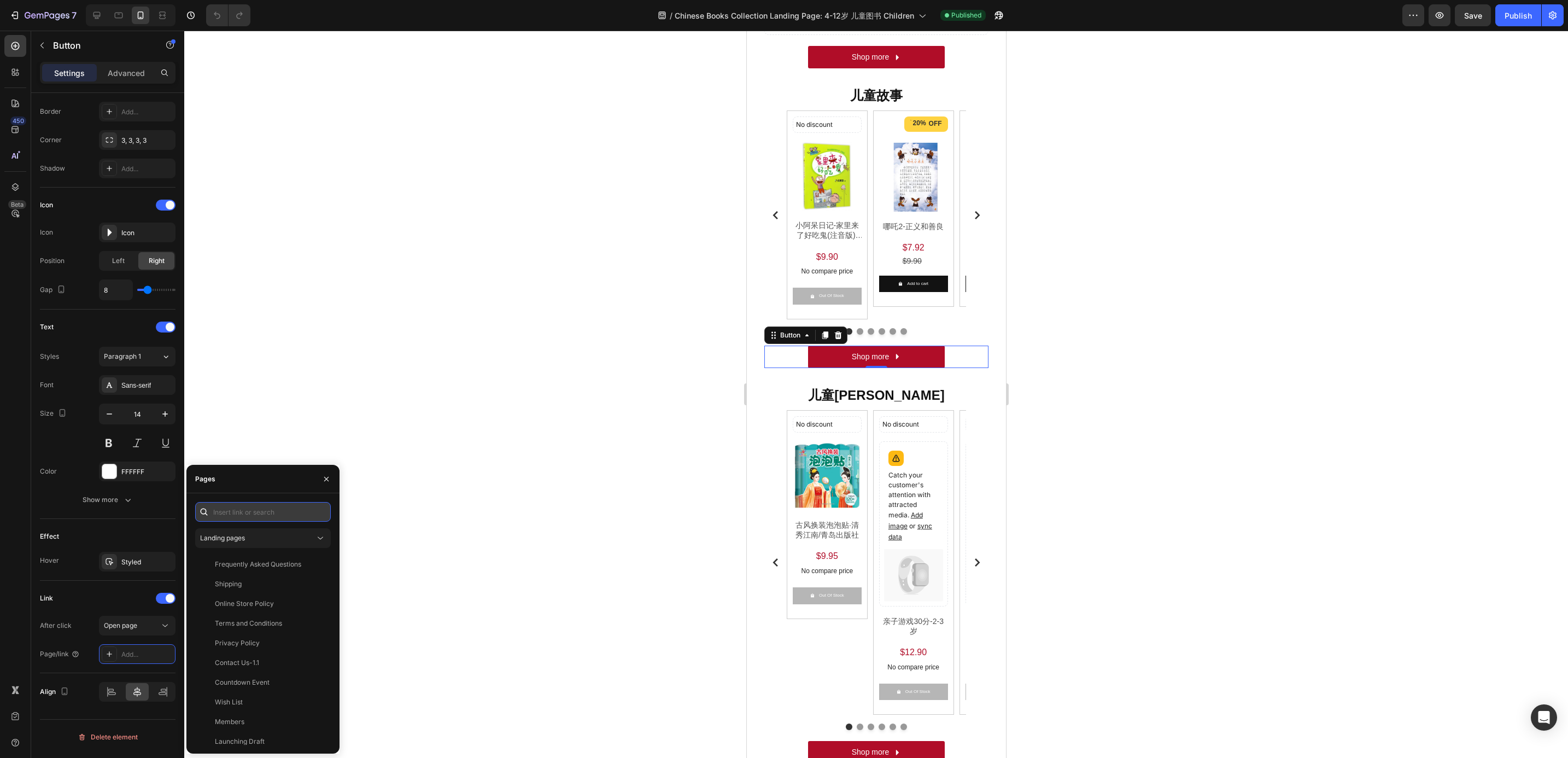
click at [251, 506] on input "text" at bounding box center [263, 512] width 135 height 19
paste input "https://popular.com.sg/collections/chinese-books-4-12%E5%B2%81-%E5%84%BF%E7%AB%…"
type input "https://popular.com.sg/collections/chinese-books-4-12%E5%B2%81-%E5%84%BF%E7%AB%…"
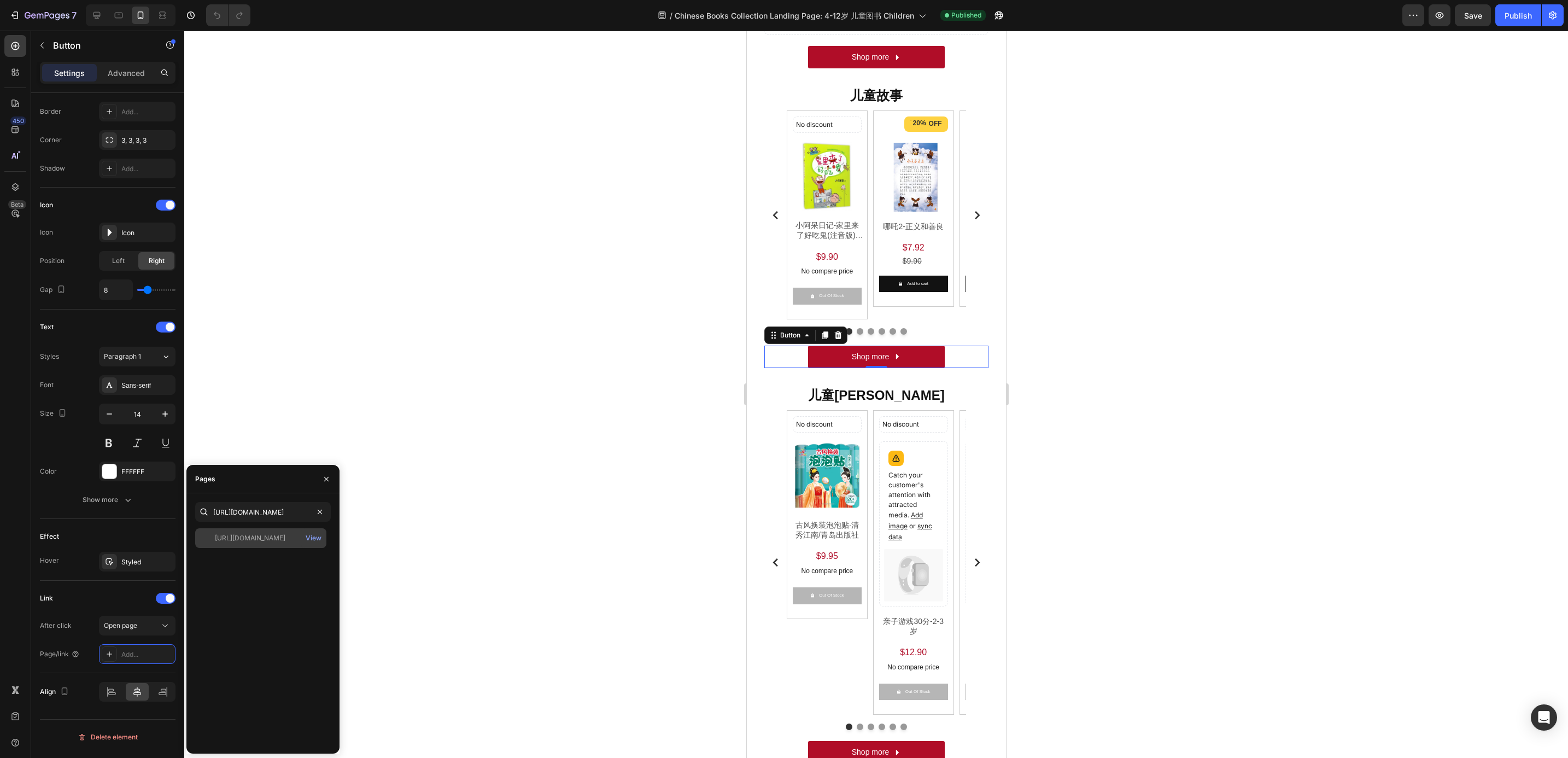
click at [261, 534] on div "https://popular.com.sg/collections/chinese-books-4-12%E5%B2%81-%E5%84%BF%E7%AB%…" at bounding box center [250, 538] width 70 height 10
click at [323, 484] on button "button" at bounding box center [326, 479] width 17 height 17
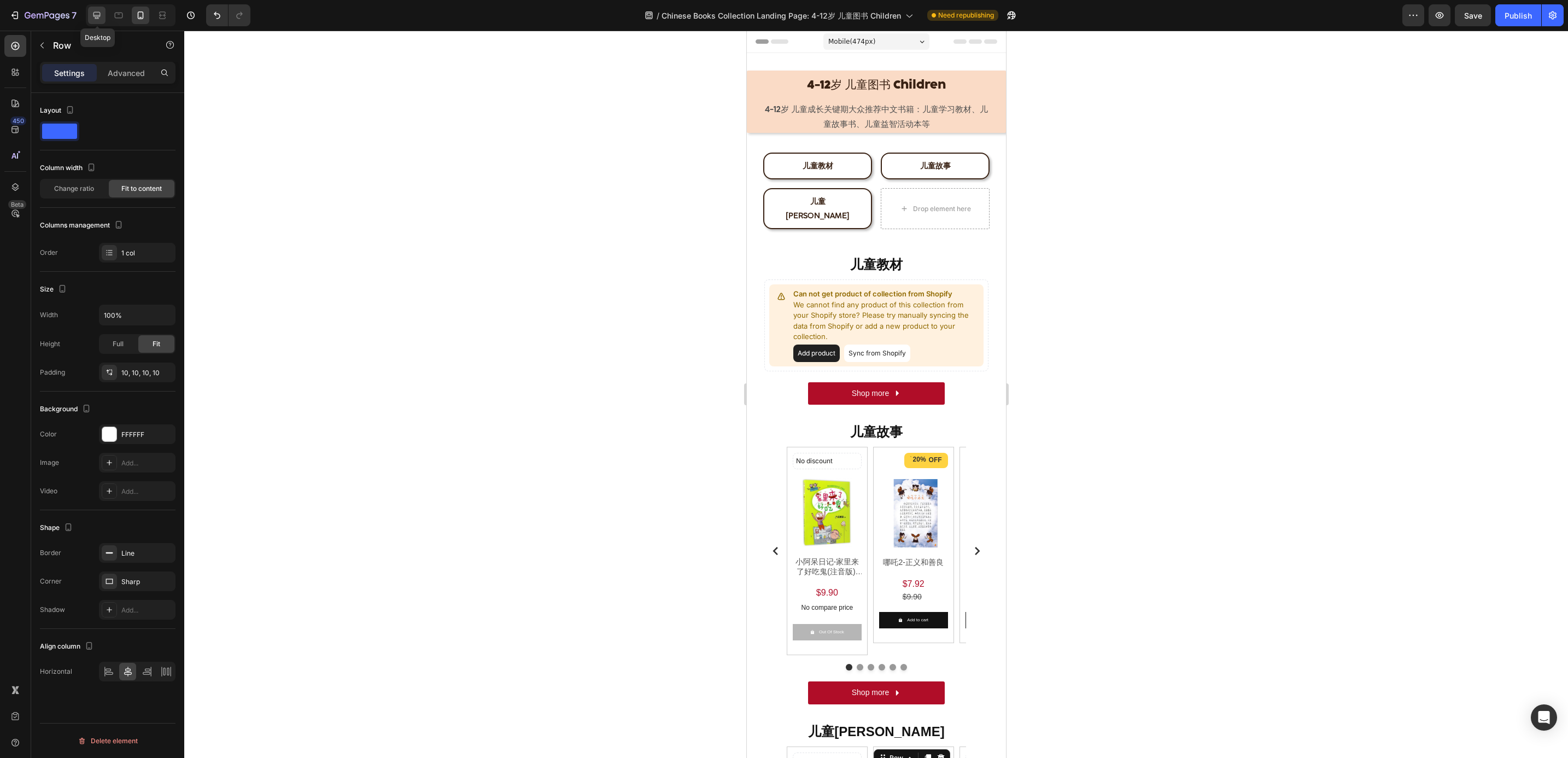
click at [96, 19] on icon at bounding box center [97, 14] width 11 height 11
type input "1366"
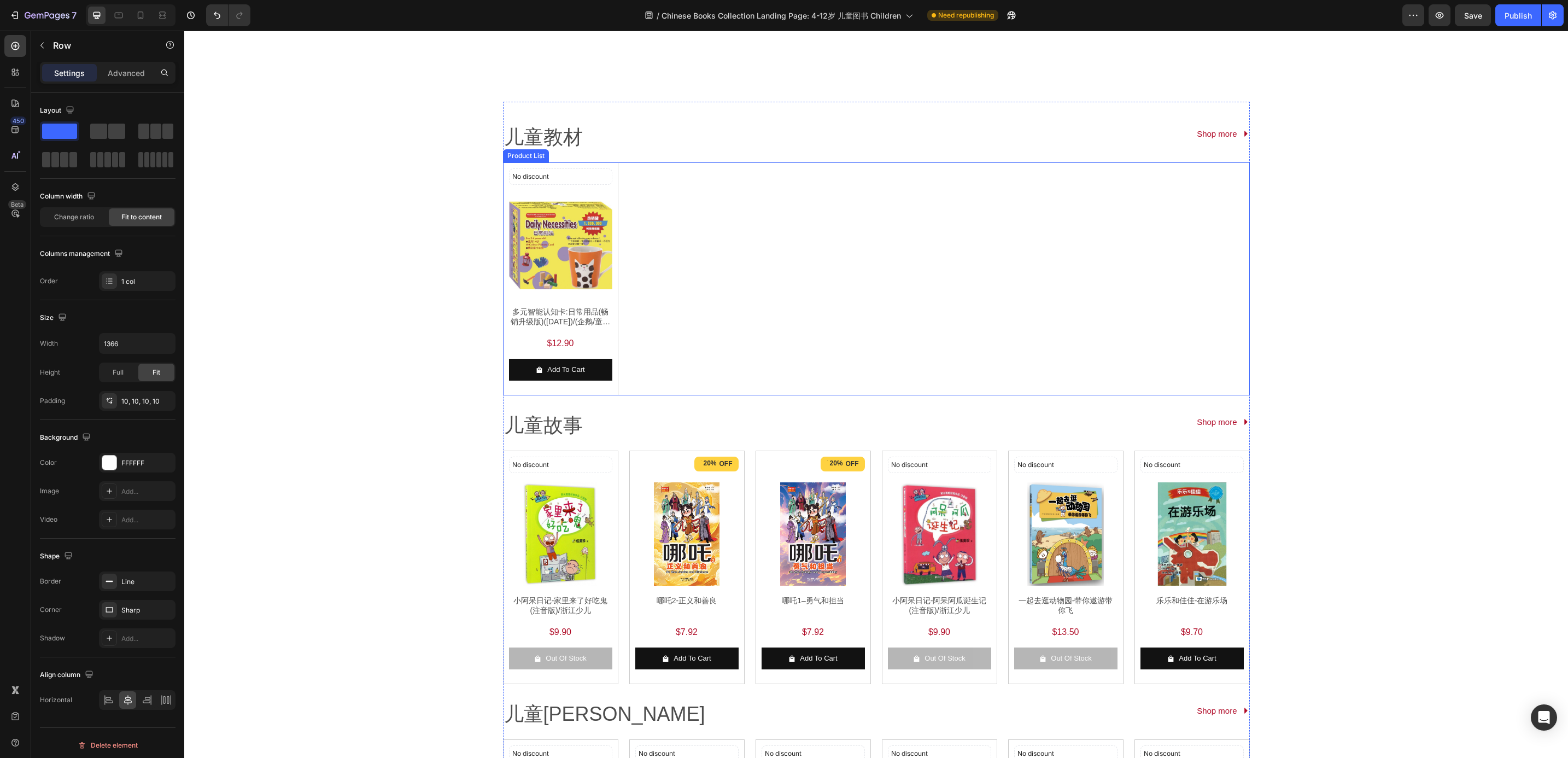
scroll to position [246, 0]
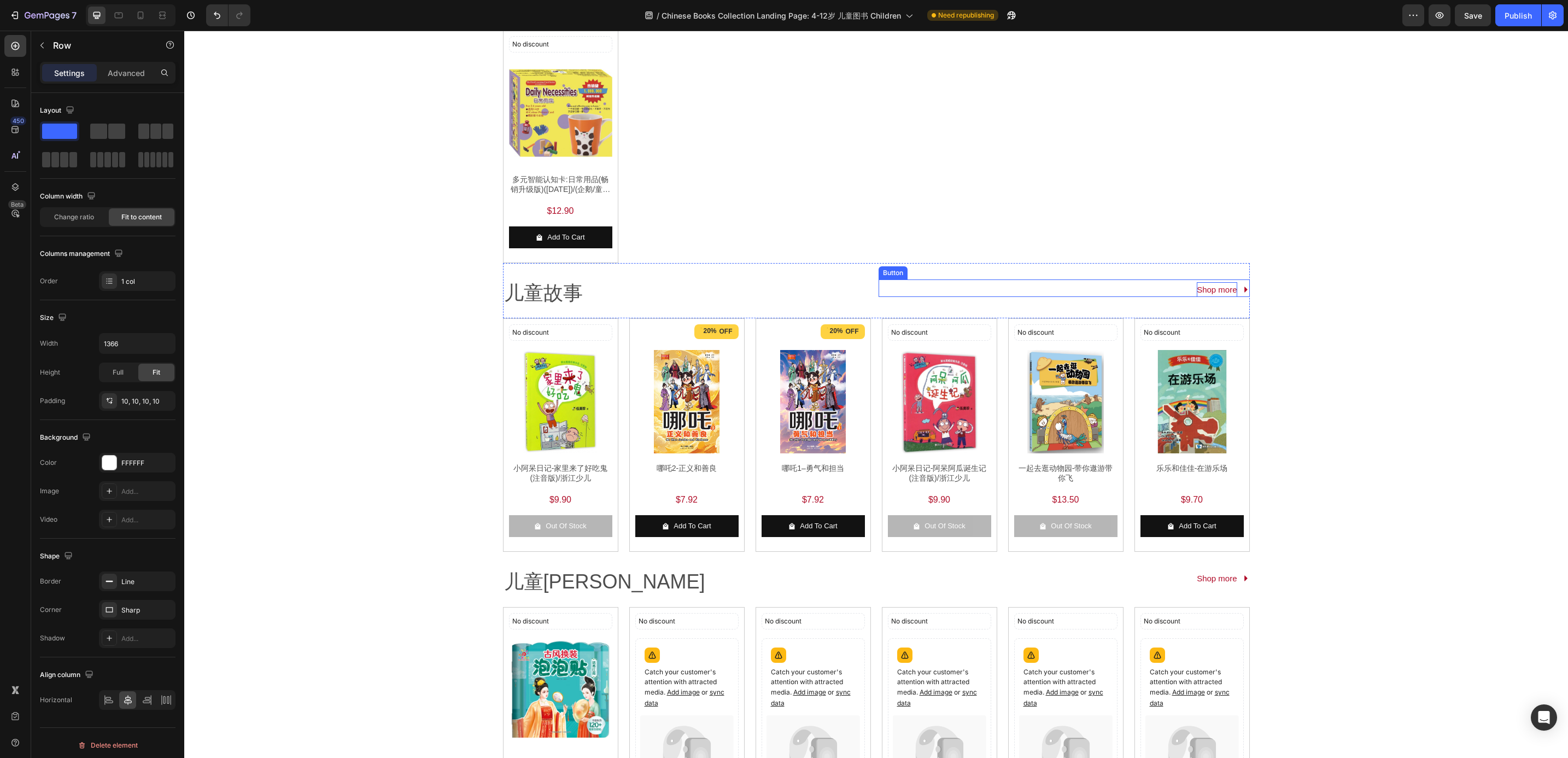
click at [1217, 292] on p "Shop more" at bounding box center [1216, 289] width 40 height 14
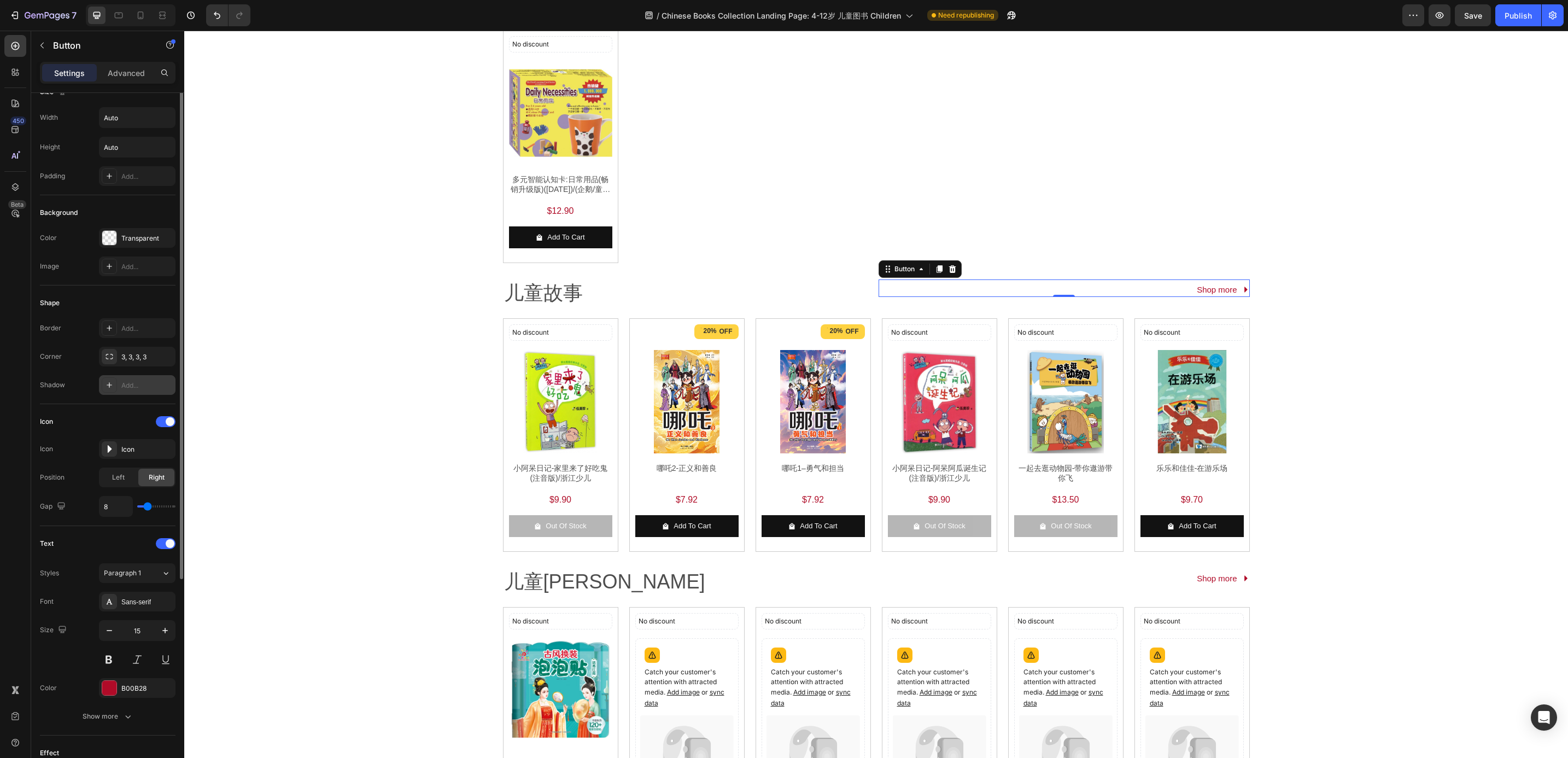
scroll to position [0, 0]
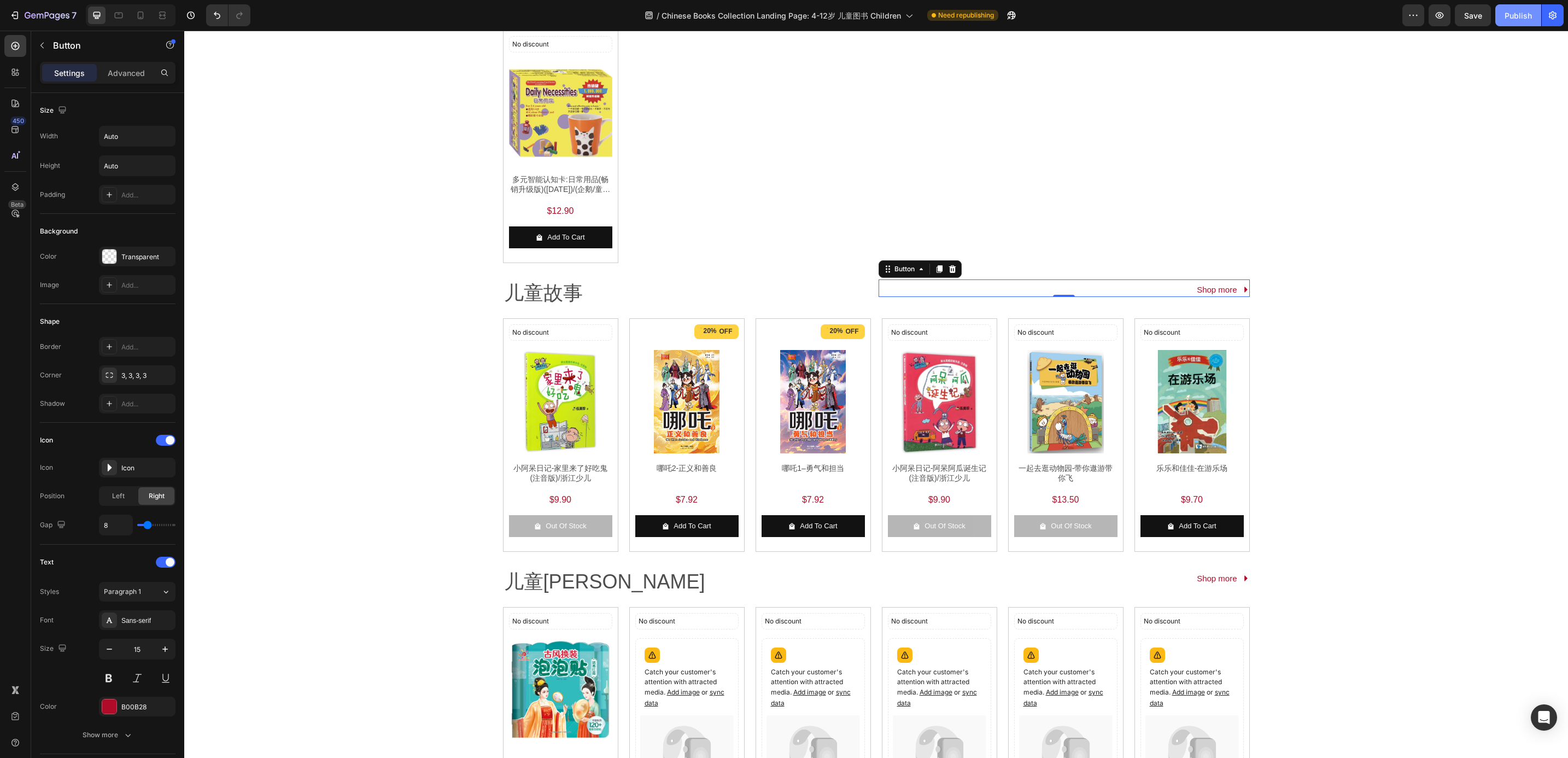
click at [1509, 23] on button "Publish" at bounding box center [1519, 15] width 46 height 22
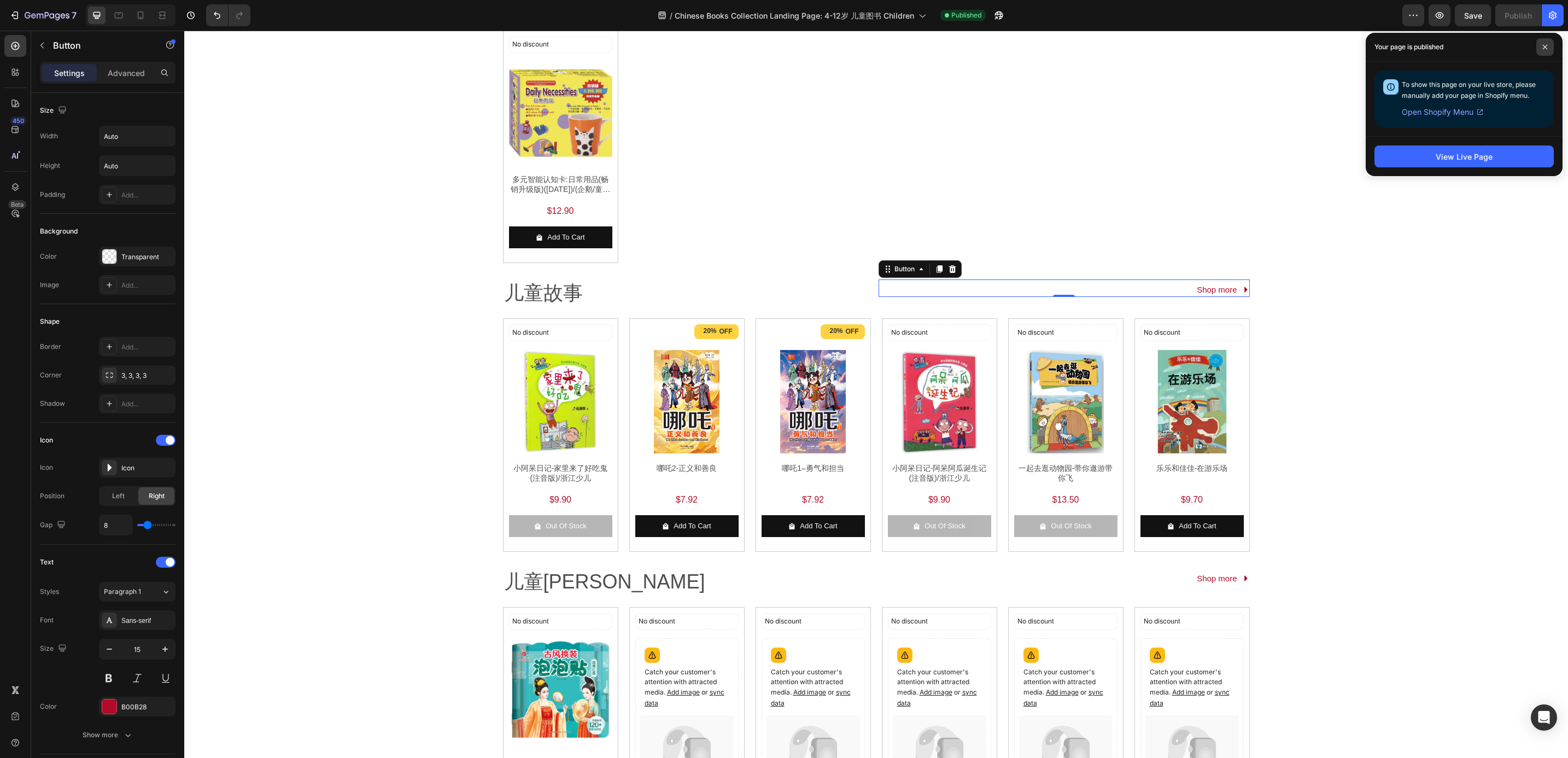
click at [1543, 44] on icon at bounding box center [1545, 46] width 5 height 5
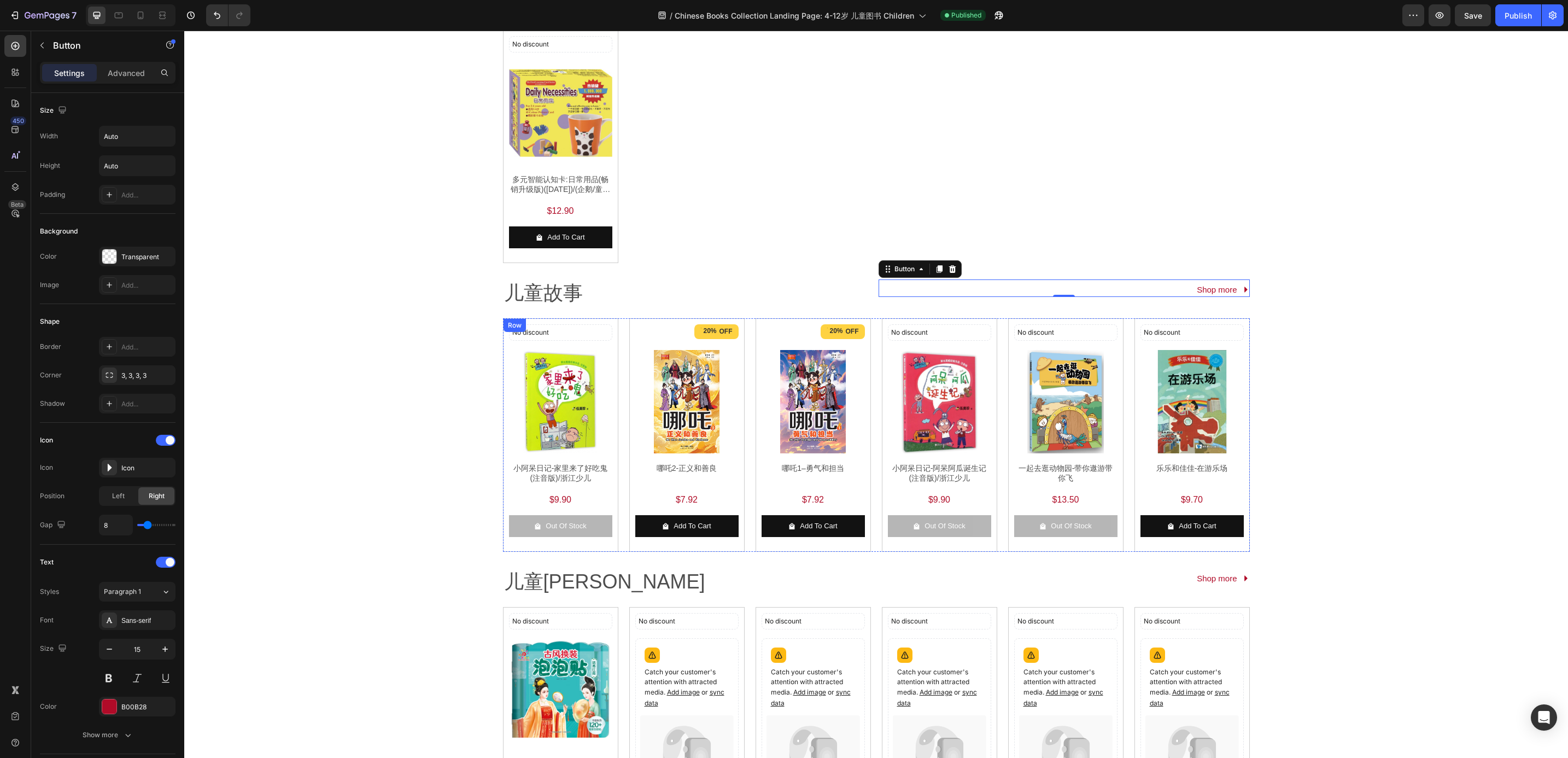
click at [608, 350] on div "No discount Not be displayed when published Discount Tag Product Images 小阿呆日记-家…" at bounding box center [560, 435] width 115 height 234
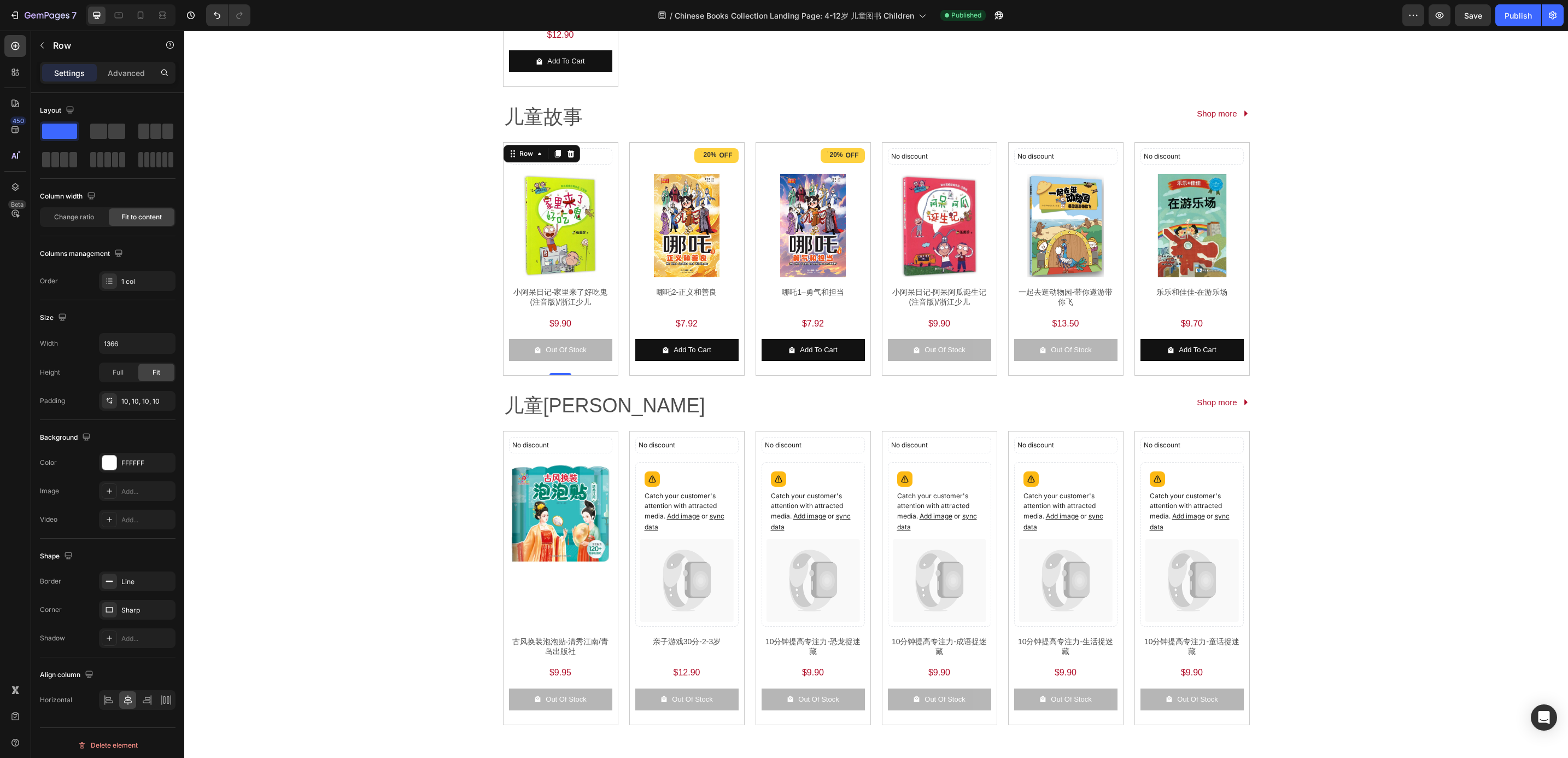
scroll to position [492, 0]
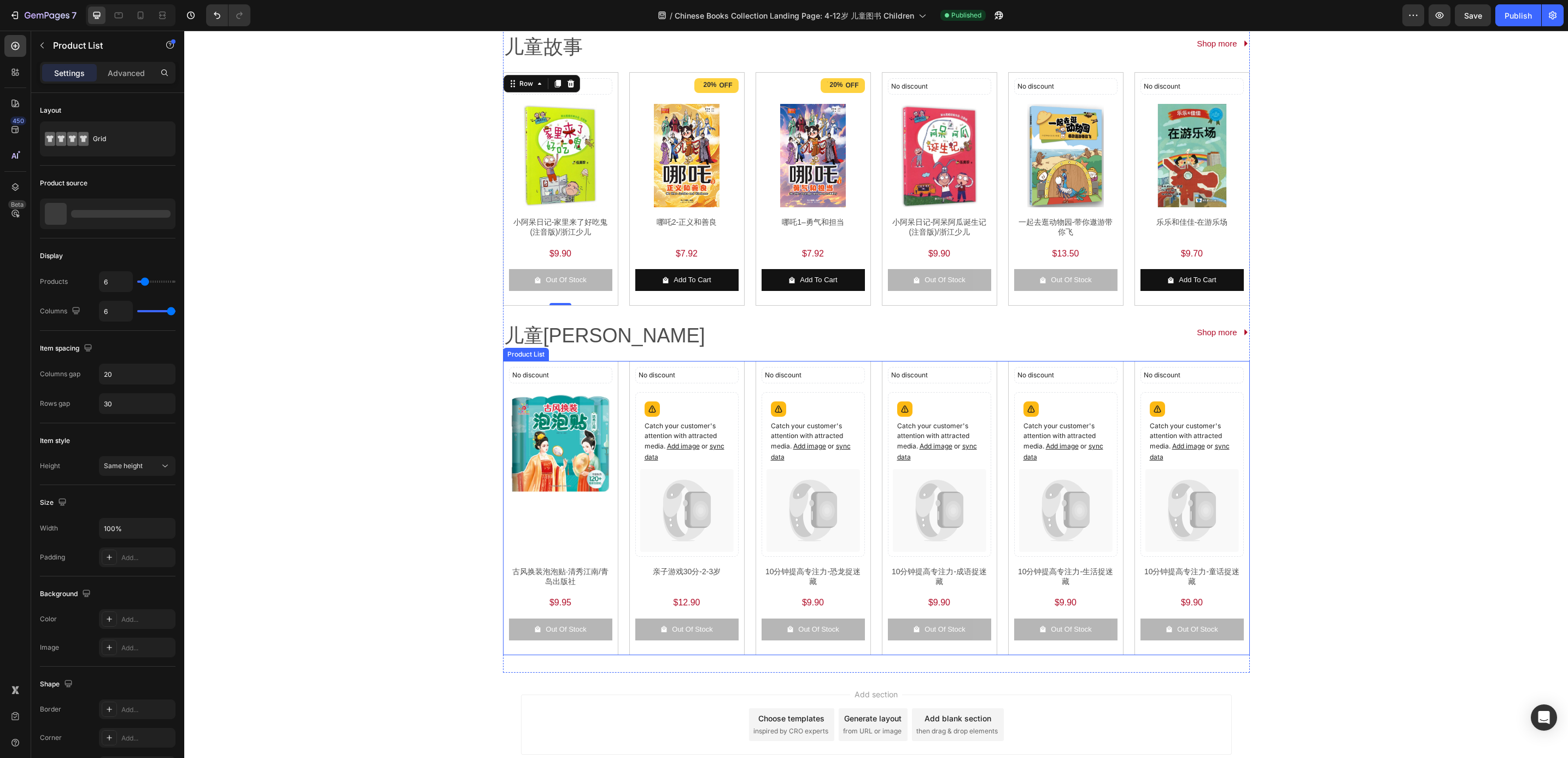
click at [612, 382] on div "No discount Not be displayed when published Discount Tag Product Images 古风换装泡泡贴…" at bounding box center [876, 508] width 746 height 295
click at [610, 384] on div "No discount Not be displayed when published Discount Tag Product Images 古风换装泡泡贴…" at bounding box center [560, 508] width 115 height 295
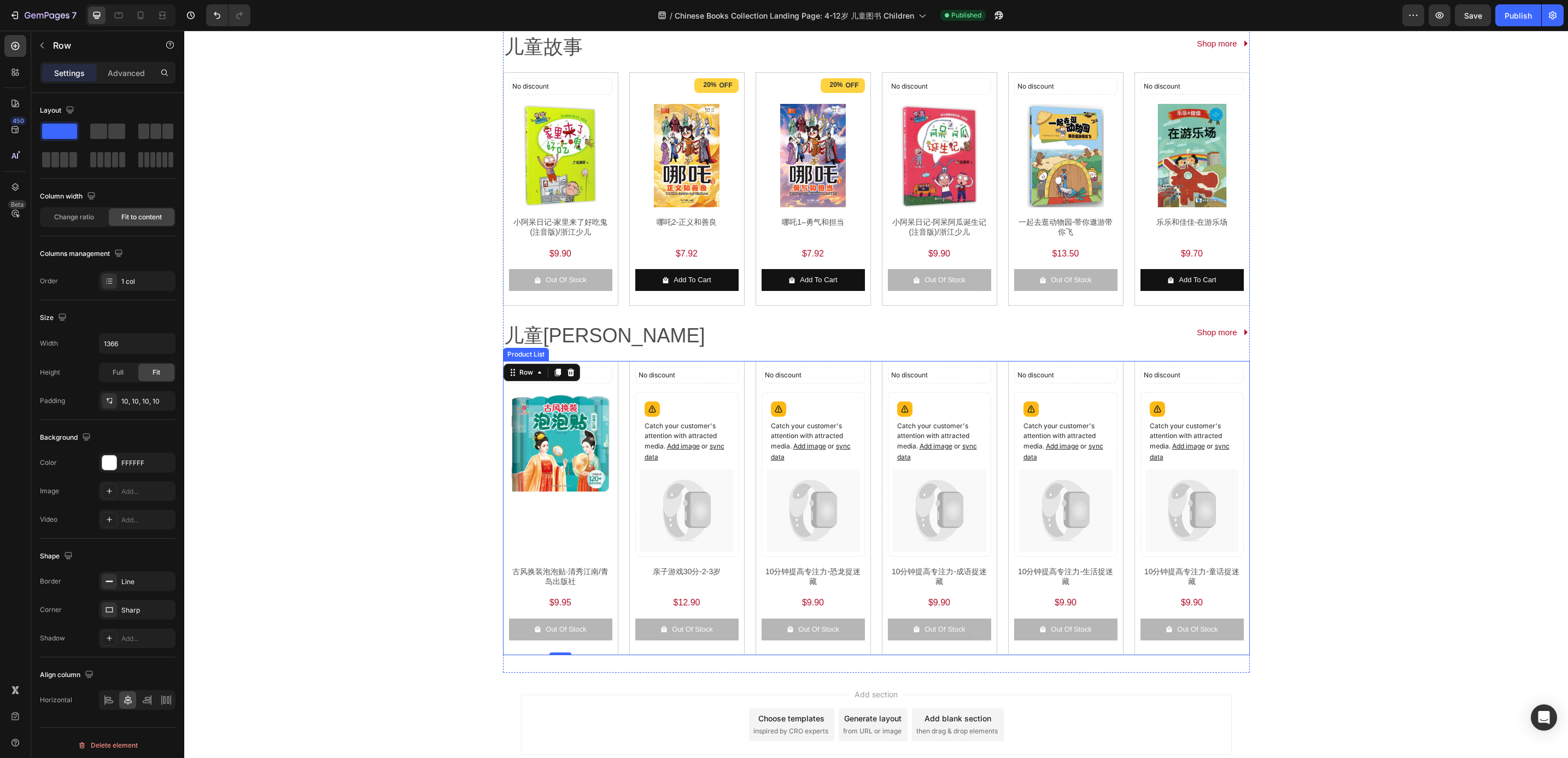
click at [617, 367] on div "No discount Not be displayed when published Discount Tag Product Images 古风换装泡泡贴…" at bounding box center [876, 508] width 746 height 295
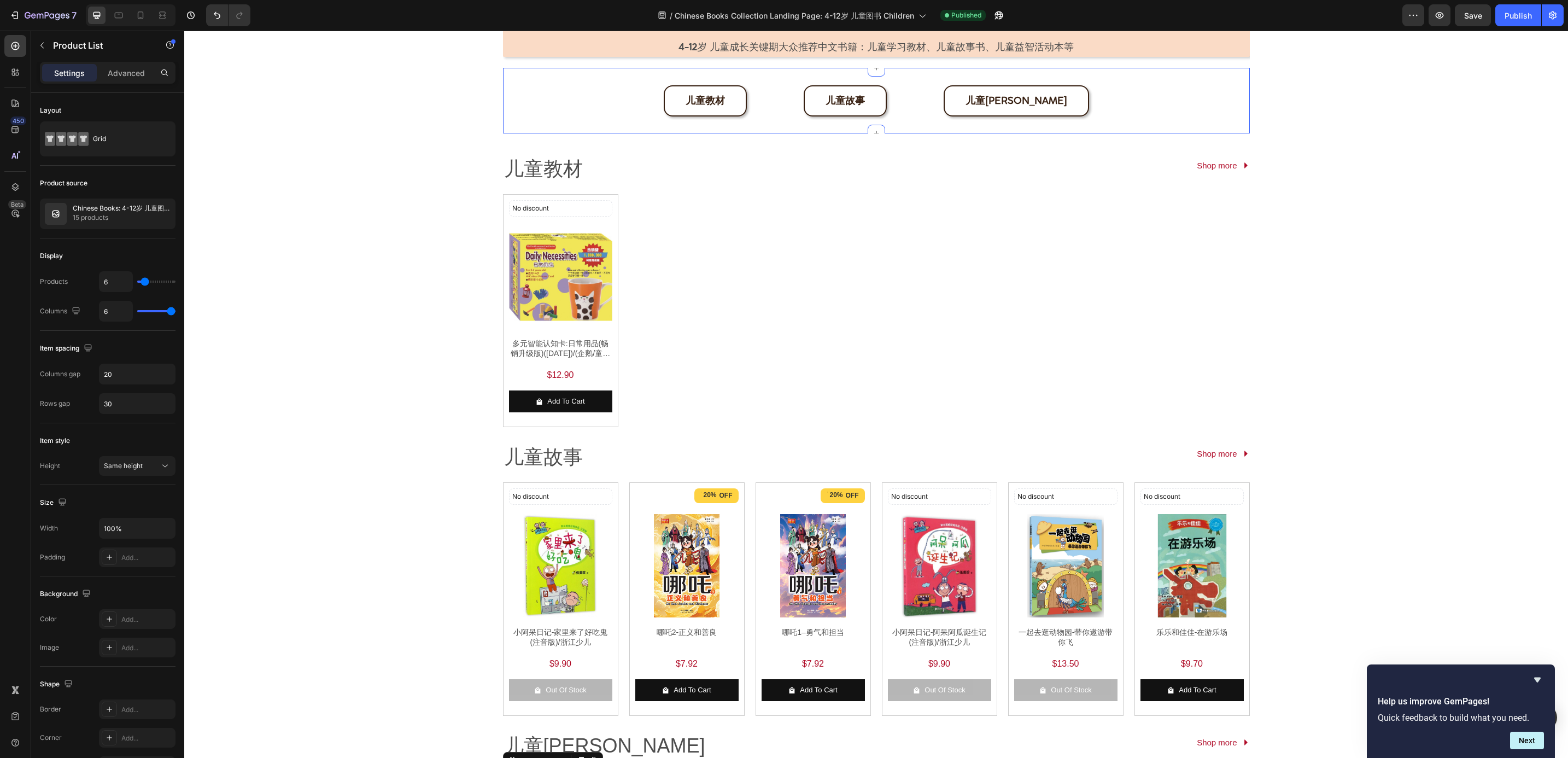
scroll to position [0, 0]
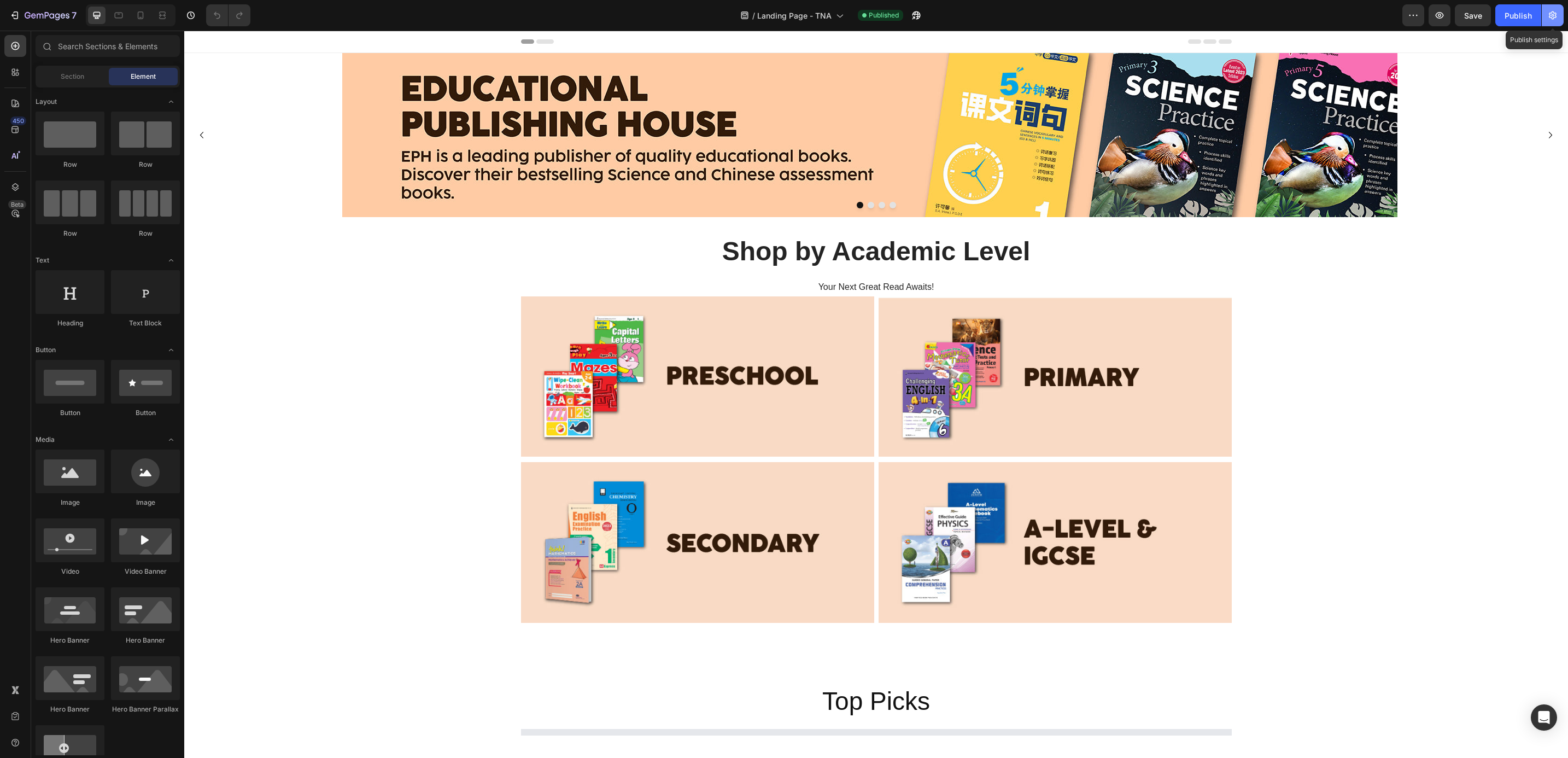
click at [1552, 18] on icon "button" at bounding box center [1553, 15] width 8 height 8
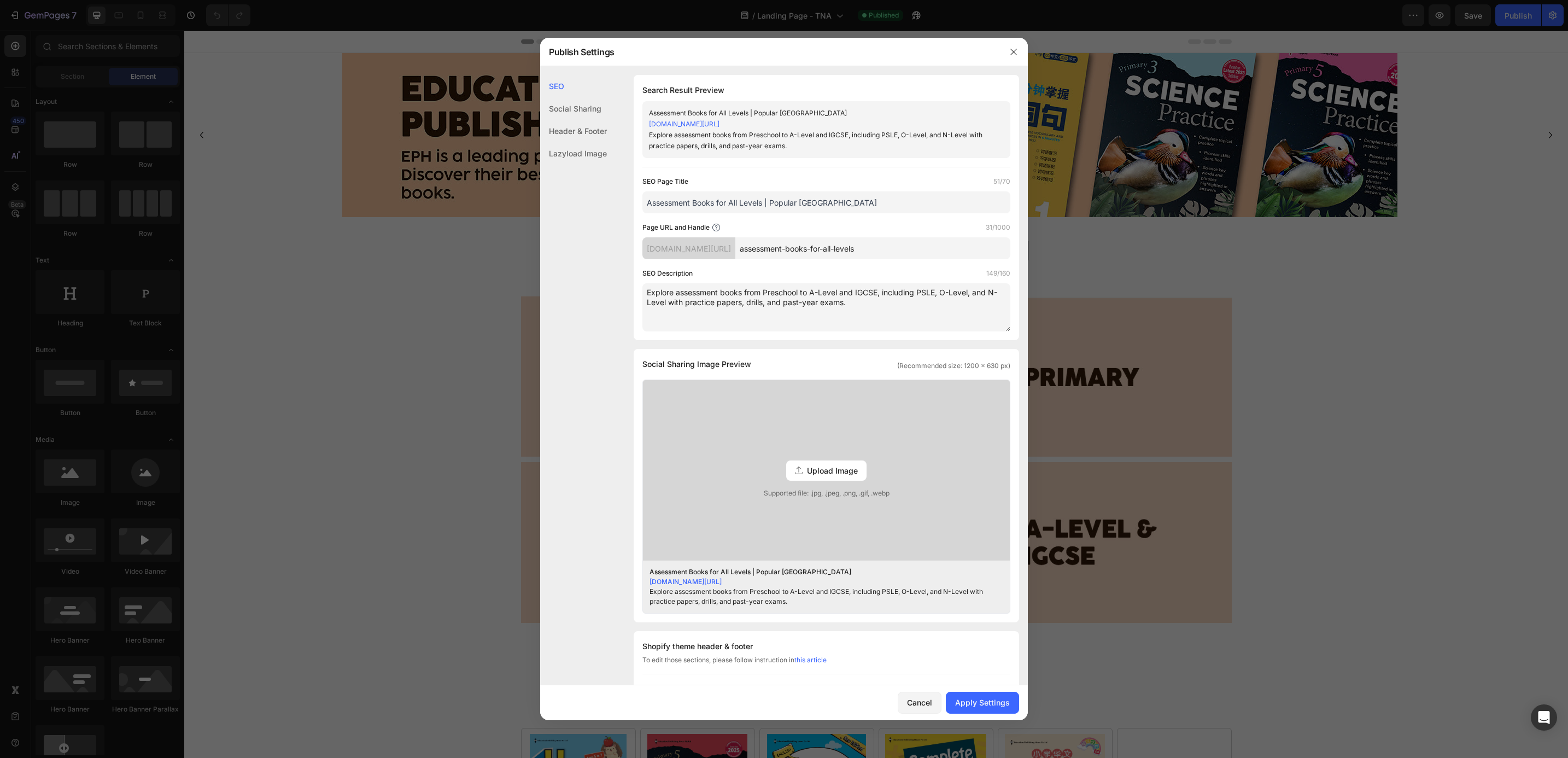
type input "Assessment Books for All Levels | Popular Singapore"
click at [992, 690] on div "Cancel Apply Settings" at bounding box center [783, 702] width 488 height 35
click at [993, 697] on div "Apply Settings" at bounding box center [982, 702] width 55 height 12
click at [719, 120] on link "popular-online-sg.myshopify.com/pages/assessment-books-for-all-levels" at bounding box center [684, 124] width 70 height 8
